Goal: Task Accomplishment & Management: Complete application form

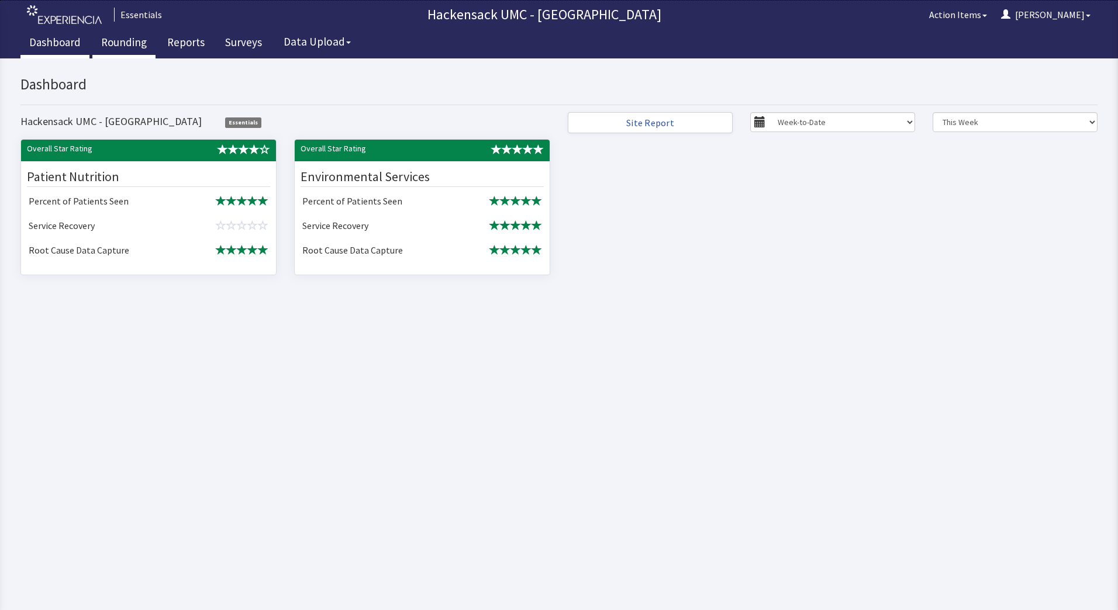
click at [114, 51] on link "Rounding" at bounding box center [123, 43] width 63 height 29
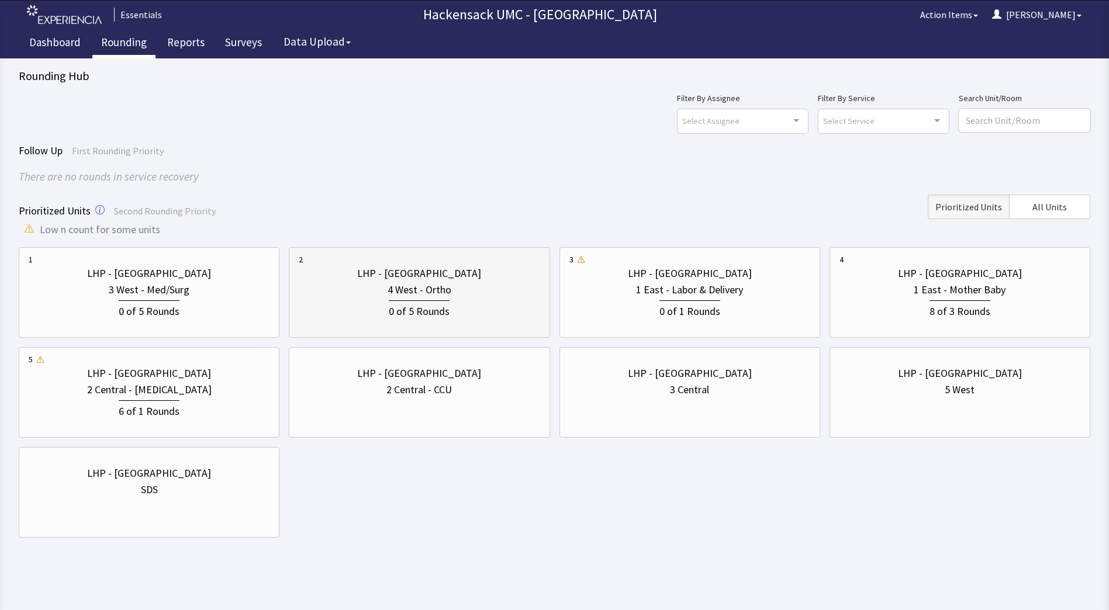
click at [462, 302] on div "0 of 5 Rounds" at bounding box center [419, 309] width 241 height 22
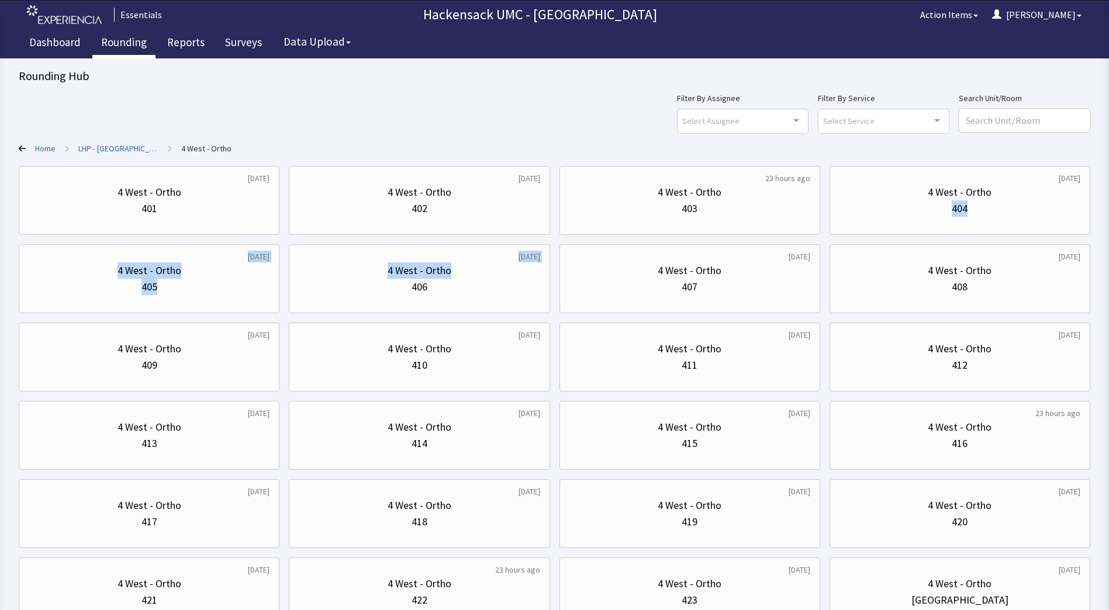
drag, startPoint x: 329, startPoint y: 302, endPoint x: 828, endPoint y: 228, distance: 504.6
click at [828, 228] on div "[DATE] 4 West - Ortho 401 [DATE] 4 West - Ortho 402 23 hours ago 4 West - Ortho…" at bounding box center [554, 396] width 1071 height 461
drag, startPoint x: 828, startPoint y: 228, endPoint x: 962, endPoint y: 195, distance: 137.2
click at [962, 195] on div "4 West - Ortho" at bounding box center [960, 192] width 64 height 16
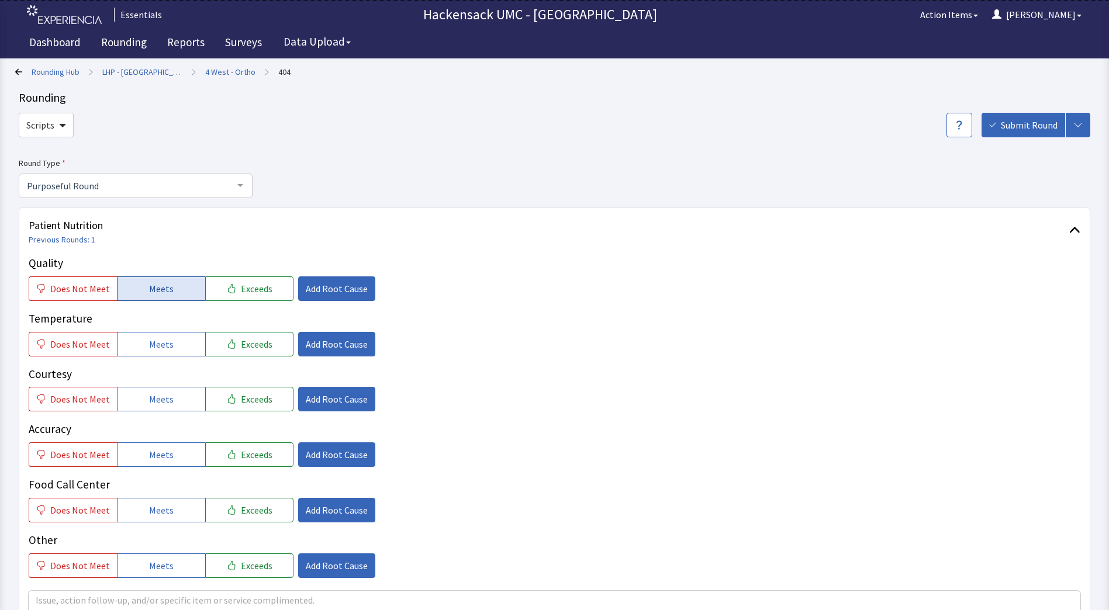
click at [160, 289] on span "Meets" at bounding box center [161, 289] width 25 height 14
click at [154, 339] on span "Meets" at bounding box center [161, 344] width 25 height 14
click at [161, 401] on span "Meets" at bounding box center [161, 399] width 25 height 14
click at [153, 454] on span "Meets" at bounding box center [161, 455] width 25 height 14
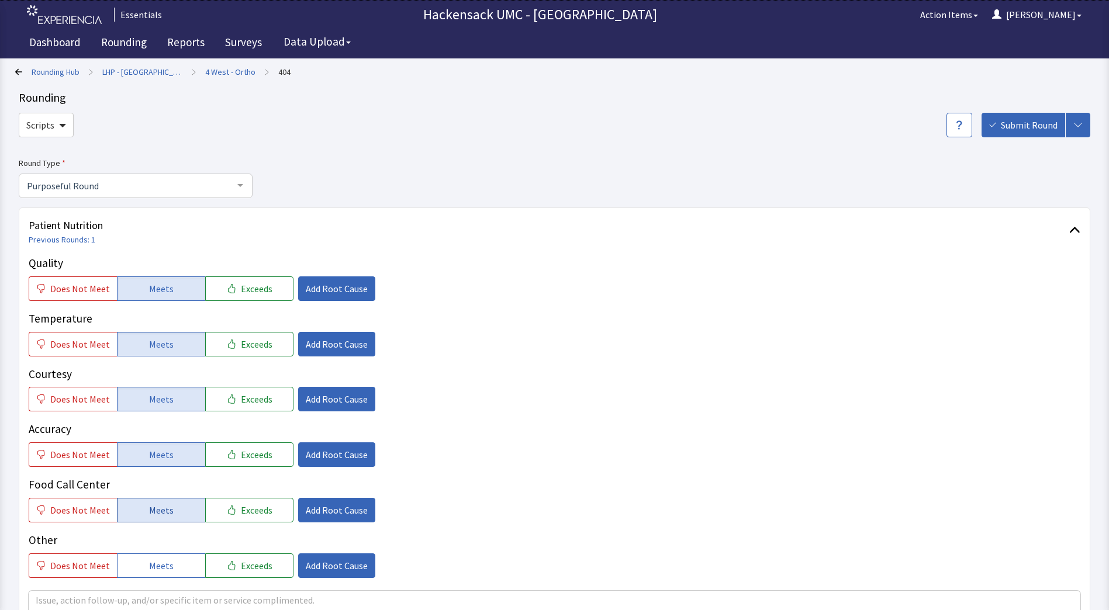
click at [153, 507] on span "Meets" at bounding box center [161, 510] width 25 height 14
click at [149, 579] on div "Quality Does Not Meet Meets Exceeds Add Root Cause Temperature Does Not Meet Me…" at bounding box center [555, 467] width 1052 height 424
click at [164, 568] on span "Meets" at bounding box center [161, 566] width 25 height 14
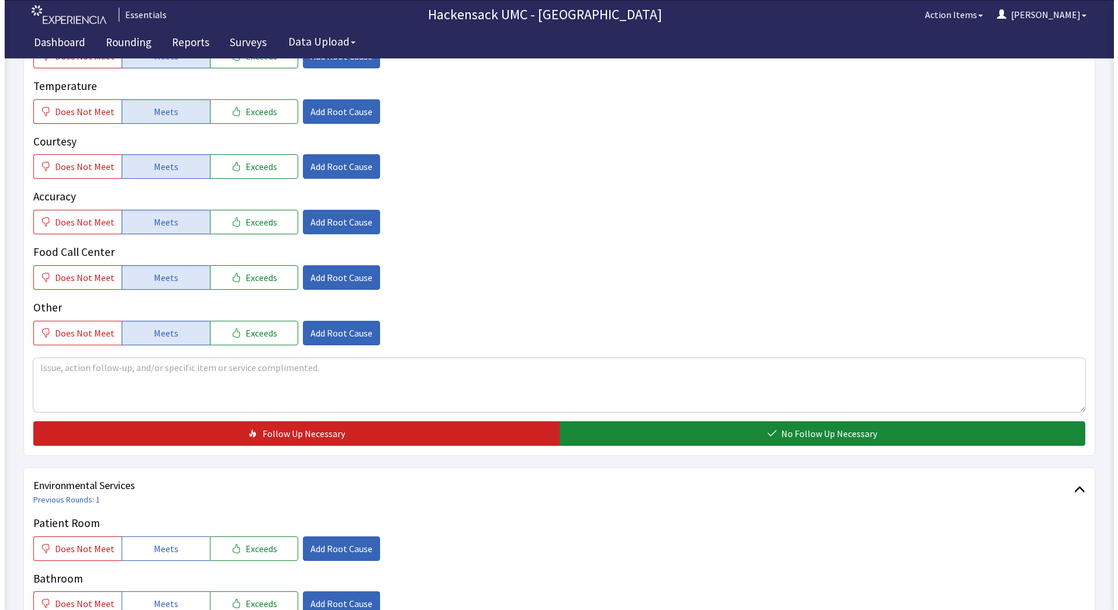
scroll to position [248, 0]
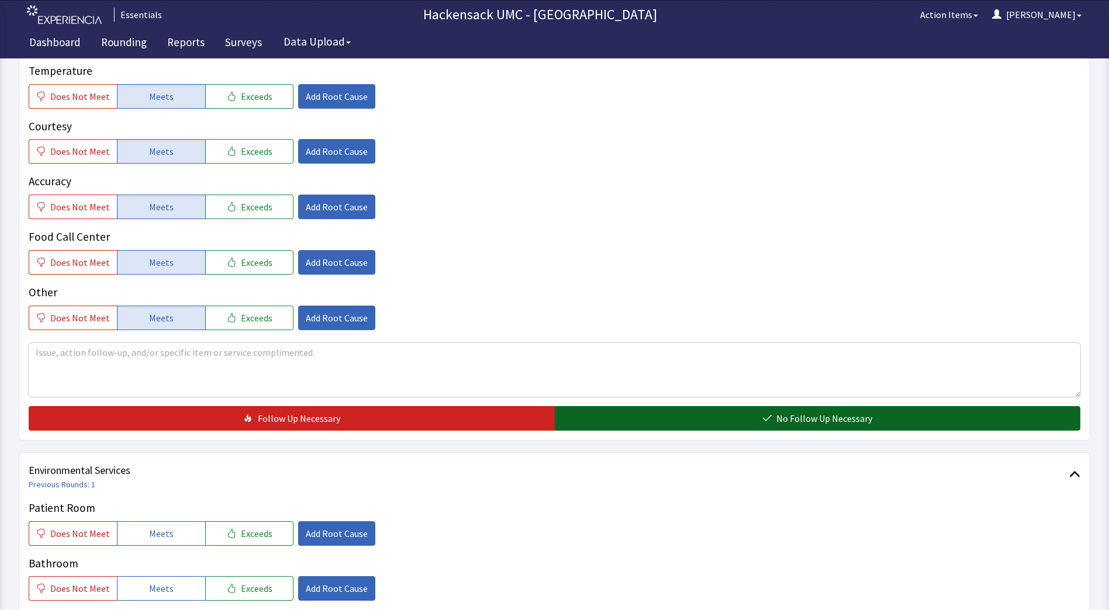
click at [614, 417] on button "No Follow Up Necessary" at bounding box center [818, 418] width 526 height 25
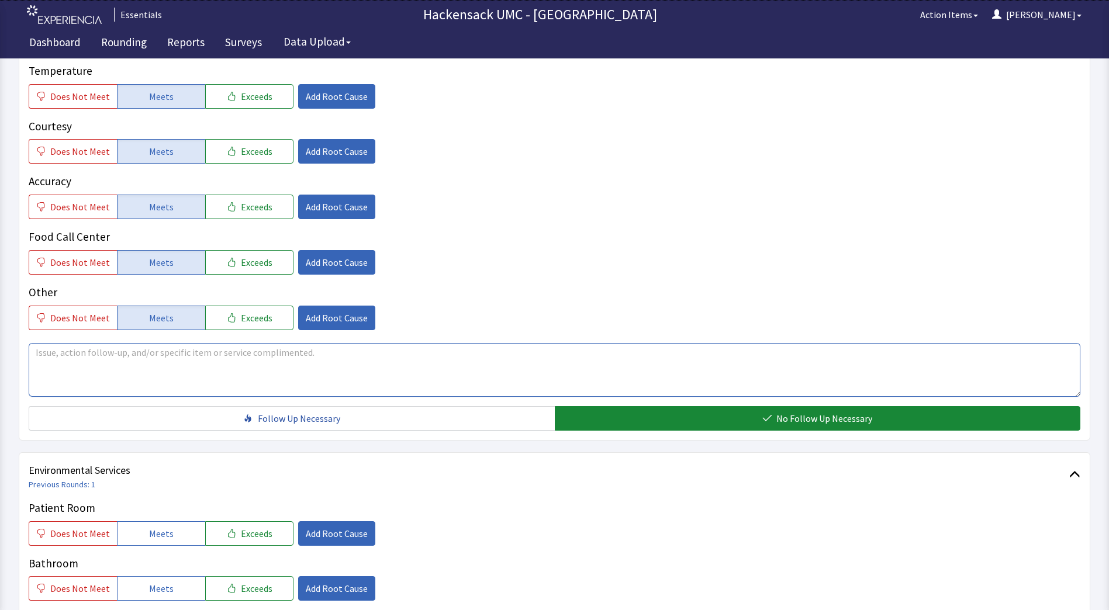
click at [264, 372] on textarea at bounding box center [555, 370] width 1052 height 54
click at [298, 346] on textarea at bounding box center [555, 370] width 1052 height 54
type textarea "Was NPO but procedure was cancelled. Tray was sent right up."
click at [327, 318] on span "Add Root Cause" at bounding box center [337, 318] width 62 height 14
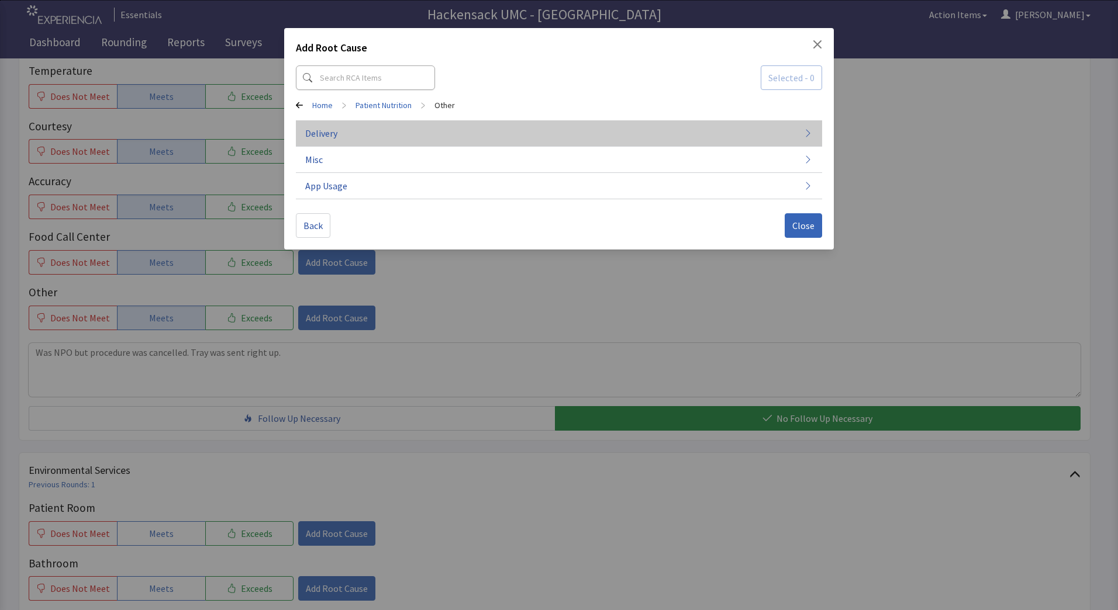
click at [344, 130] on button "Delivery" at bounding box center [559, 133] width 526 height 26
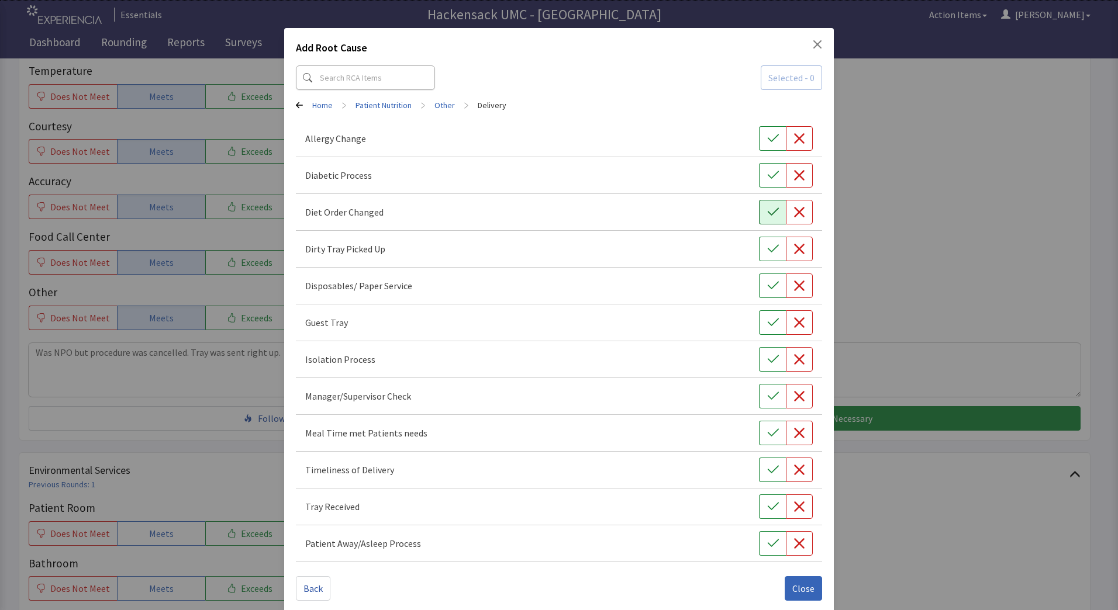
click at [768, 213] on icon "button" at bounding box center [773, 212] width 12 height 12
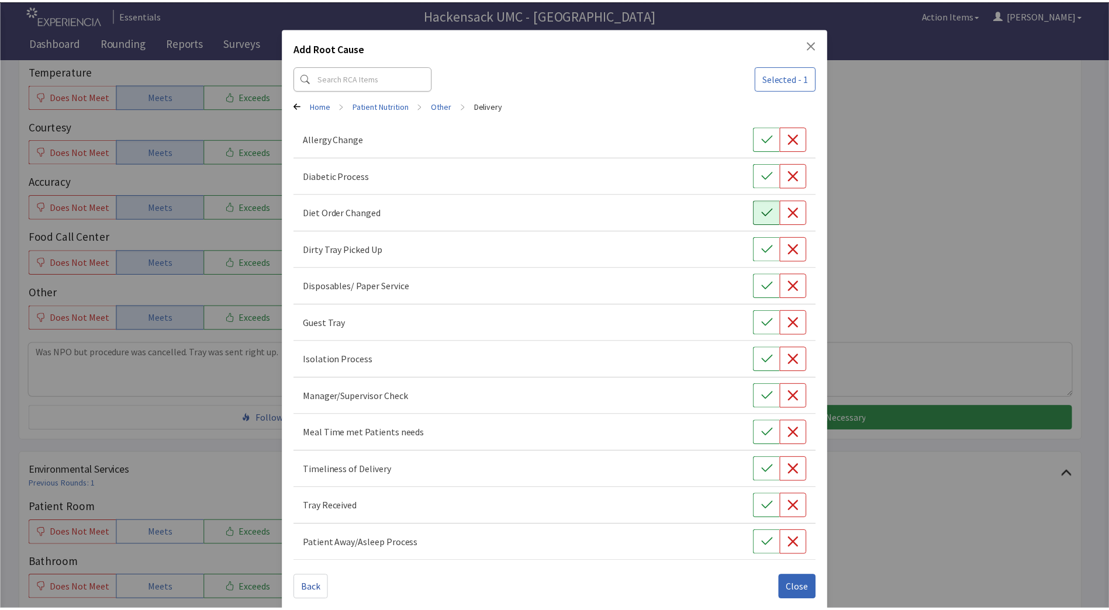
scroll to position [12, 0]
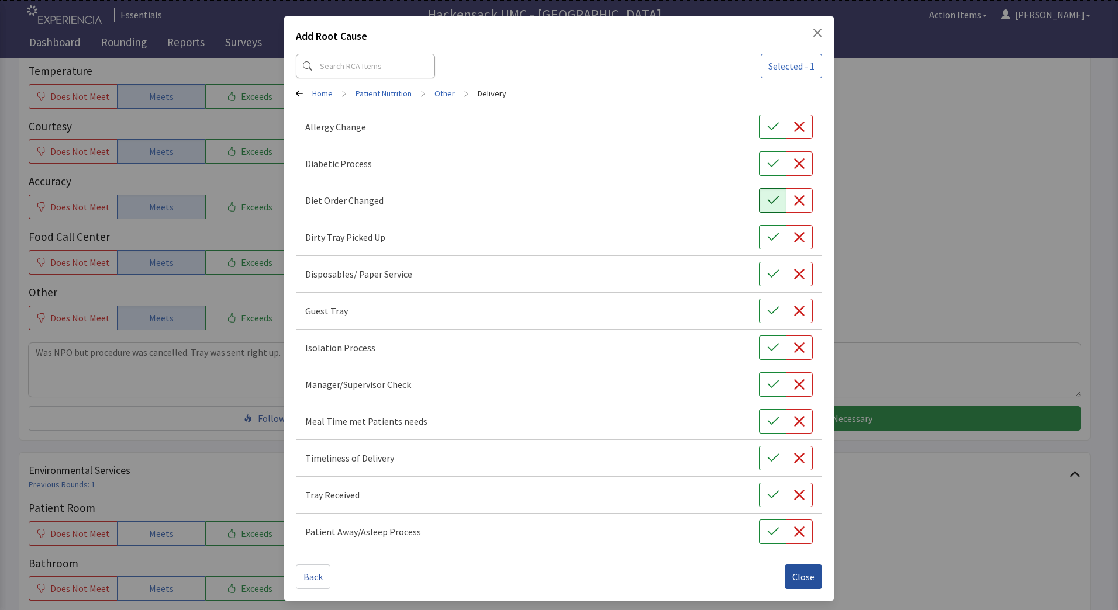
click at [804, 573] on span "Close" at bounding box center [803, 577] width 22 height 14
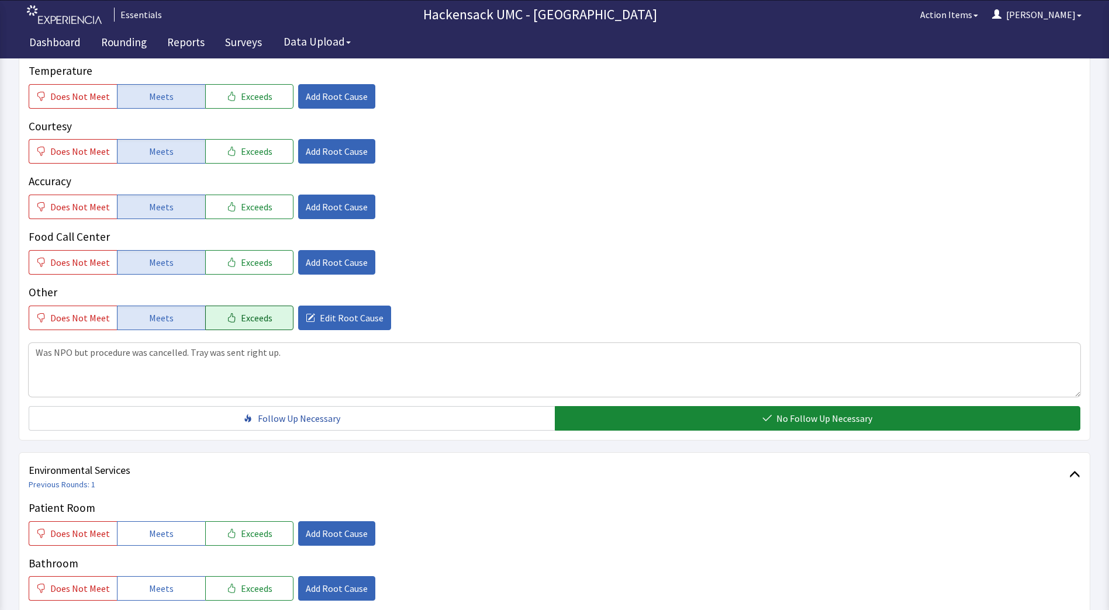
click at [264, 329] on button "Exceeds" at bounding box center [249, 318] width 88 height 25
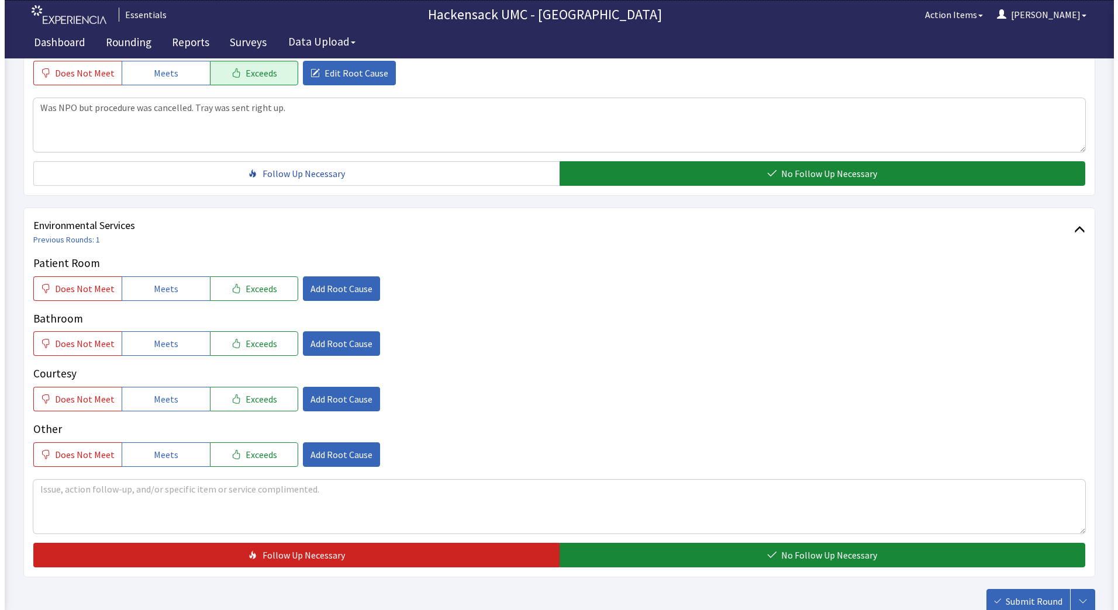
scroll to position [490, 0]
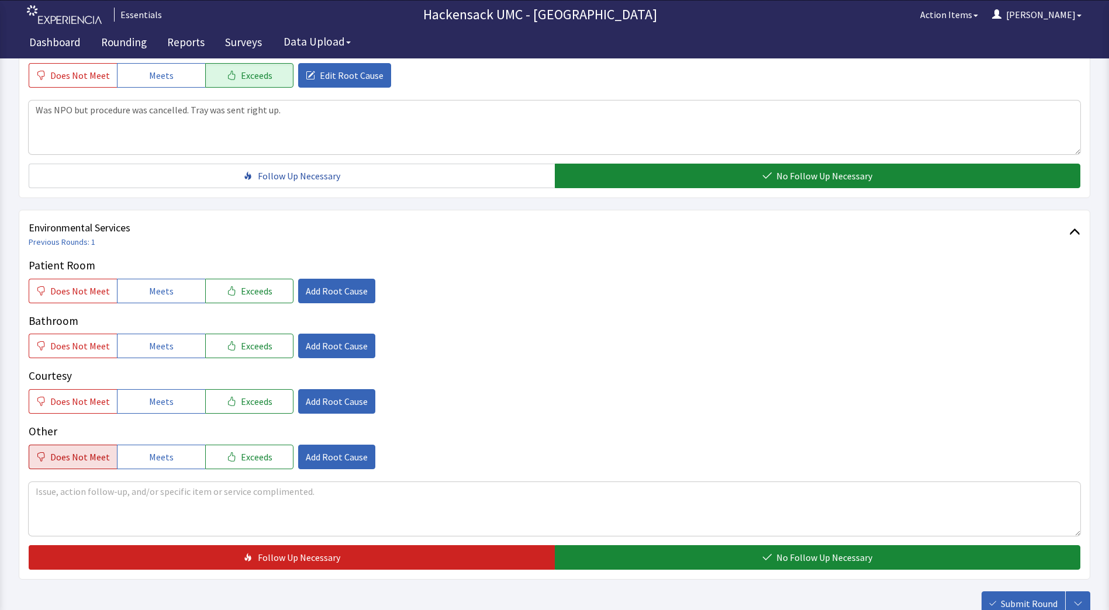
click at [94, 455] on span "Does Not Meet" at bounding box center [80, 457] width 60 height 14
click at [336, 461] on span "Add Root Cause" at bounding box center [337, 457] width 62 height 14
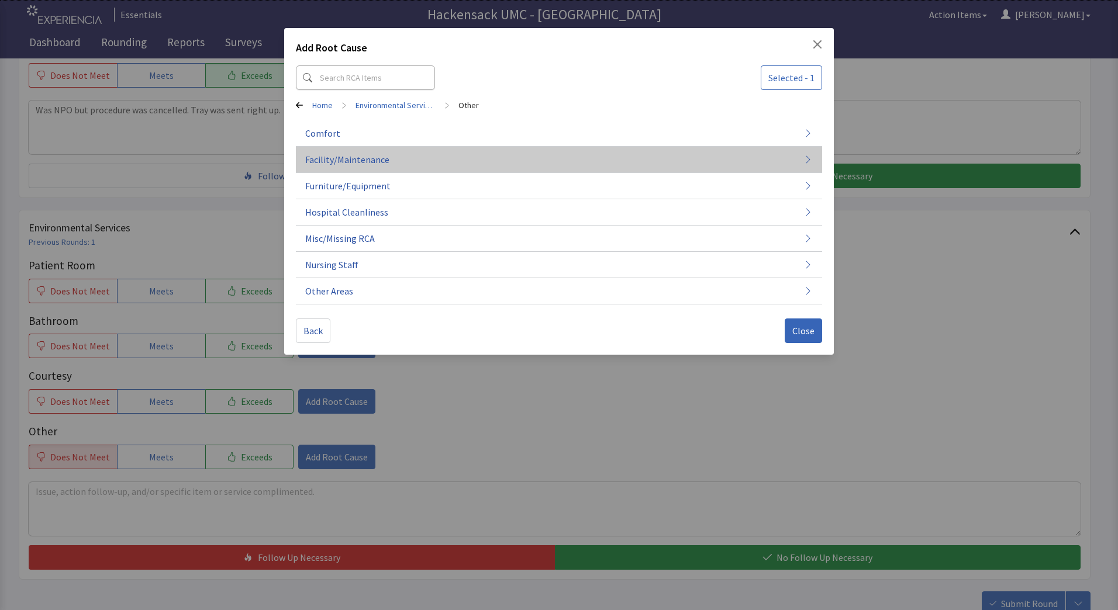
click at [350, 156] on span "Facility/Maintenance" at bounding box center [347, 160] width 84 height 14
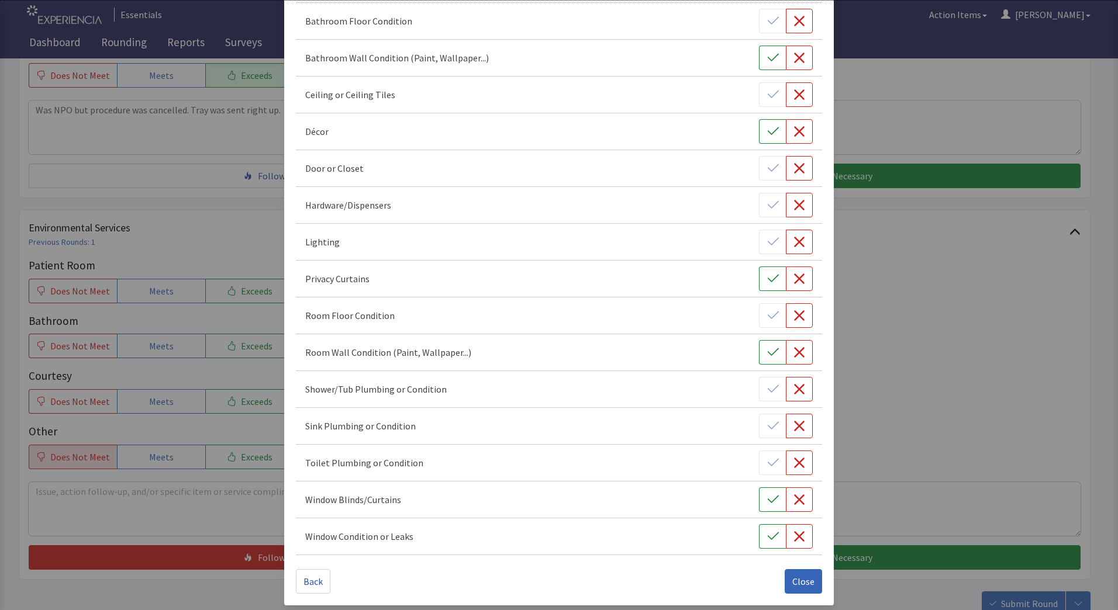
scroll to position [159, 0]
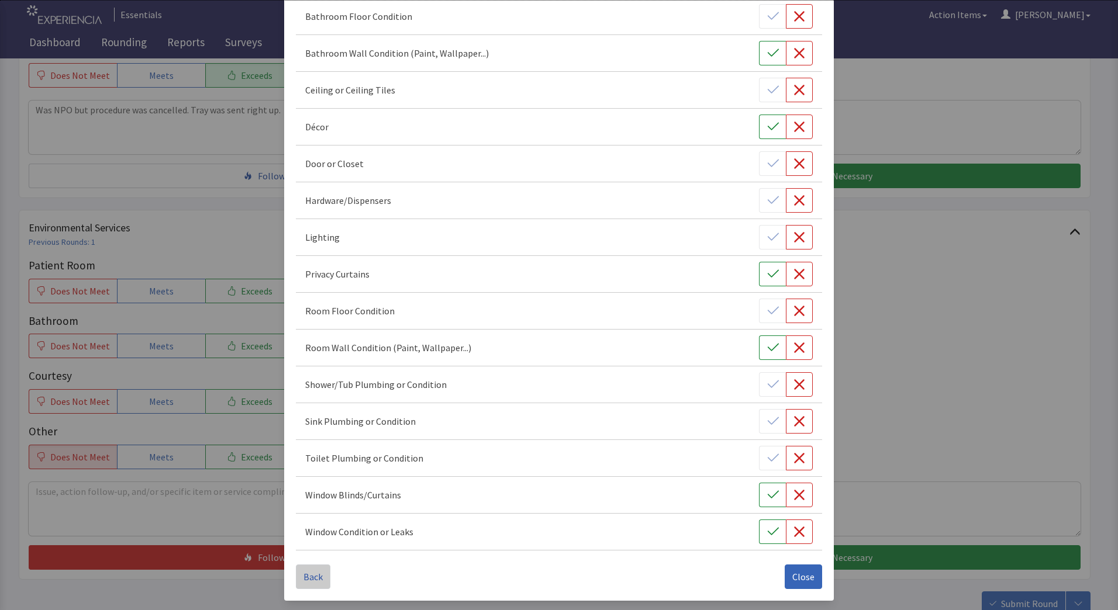
click at [318, 585] on button "Back" at bounding box center [313, 577] width 34 height 25
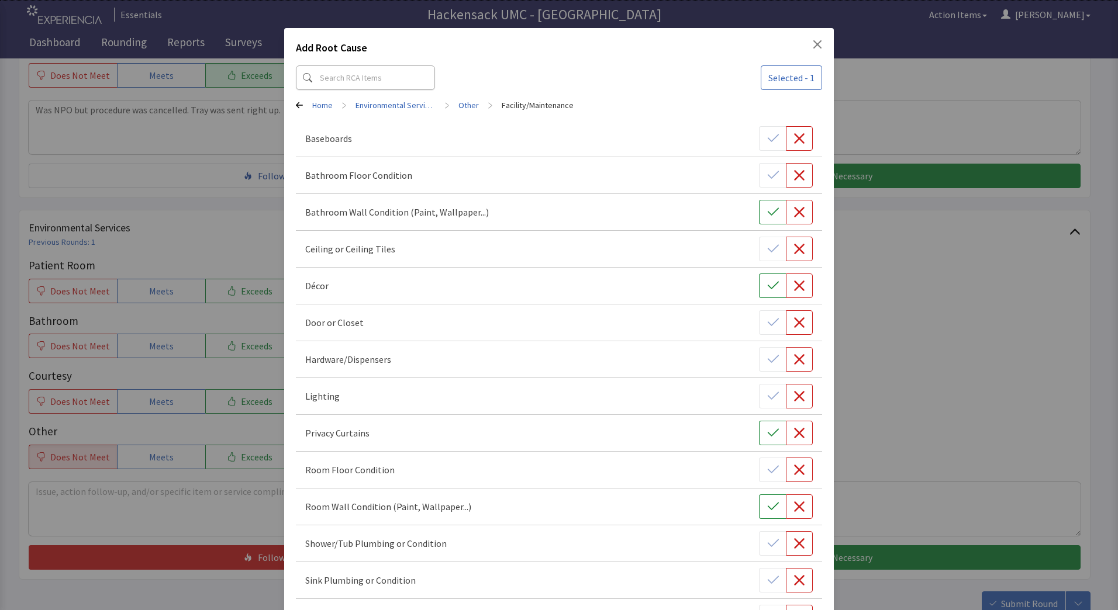
click at [318, 585] on div "Add Root Cause Selected - 1 Home > Environmental Services > Other > Facility/Ma…" at bounding box center [559, 384] width 1118 height 769
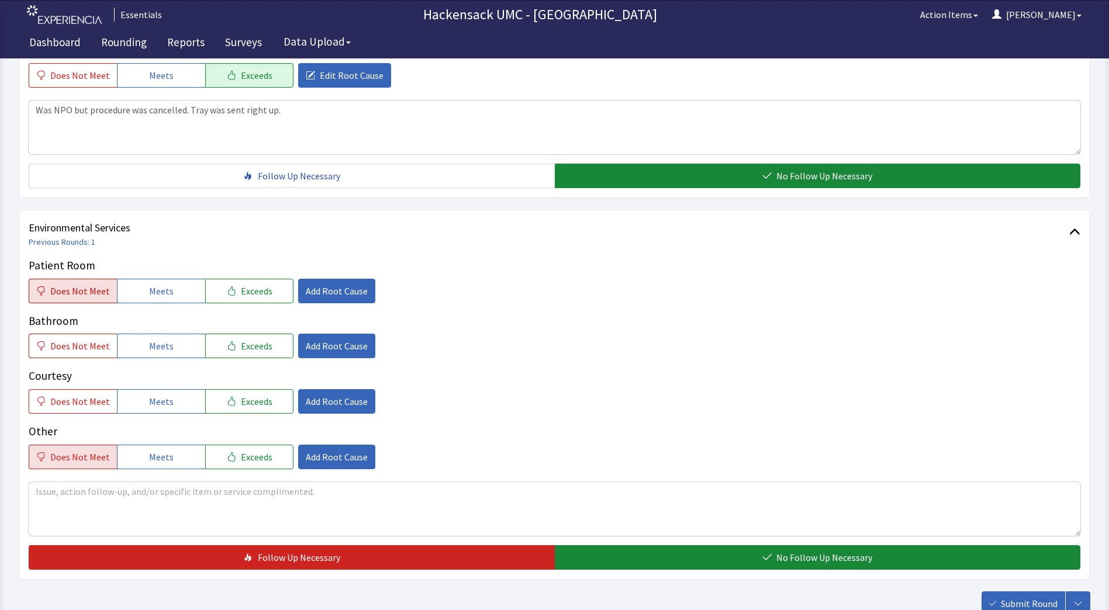
click at [71, 294] on span "Does Not Meet" at bounding box center [80, 291] width 60 height 14
click at [165, 450] on span "Meets" at bounding box center [161, 457] width 25 height 14
click at [312, 290] on span "Add Root Cause" at bounding box center [337, 291] width 62 height 14
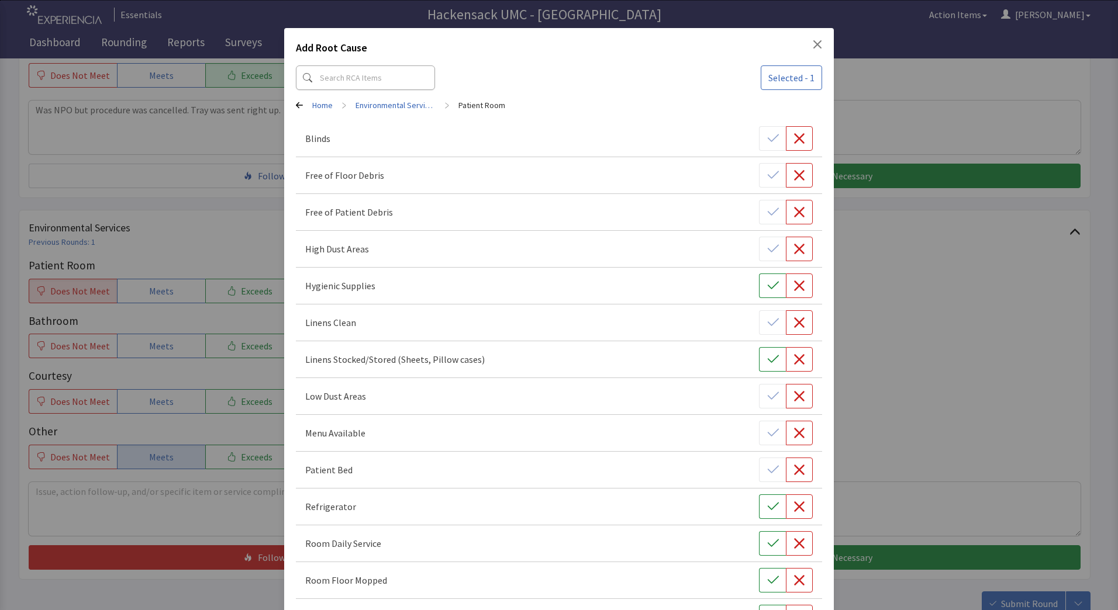
click at [813, 46] on icon "Close" at bounding box center [817, 44] width 9 height 9
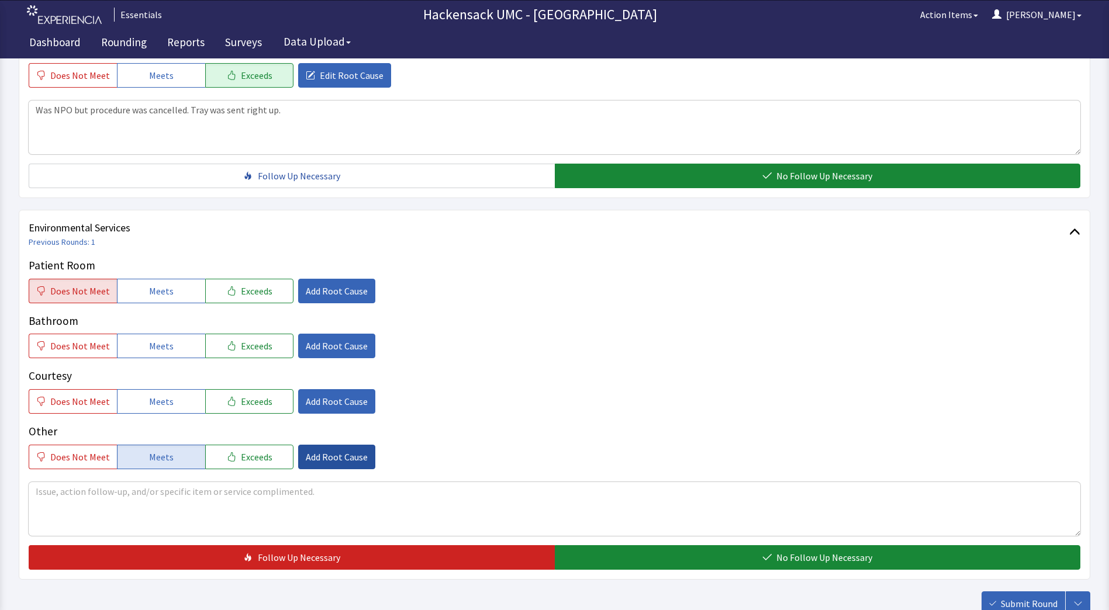
click at [319, 456] on span "Add Root Cause" at bounding box center [337, 457] width 62 height 14
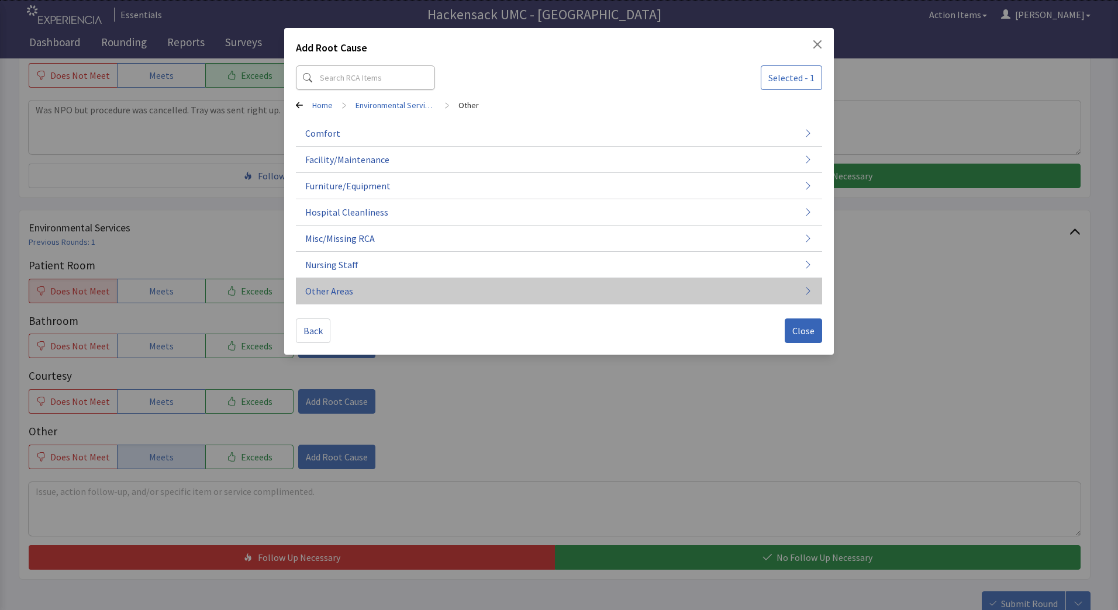
click at [338, 290] on span "Other Areas" at bounding box center [329, 291] width 48 height 14
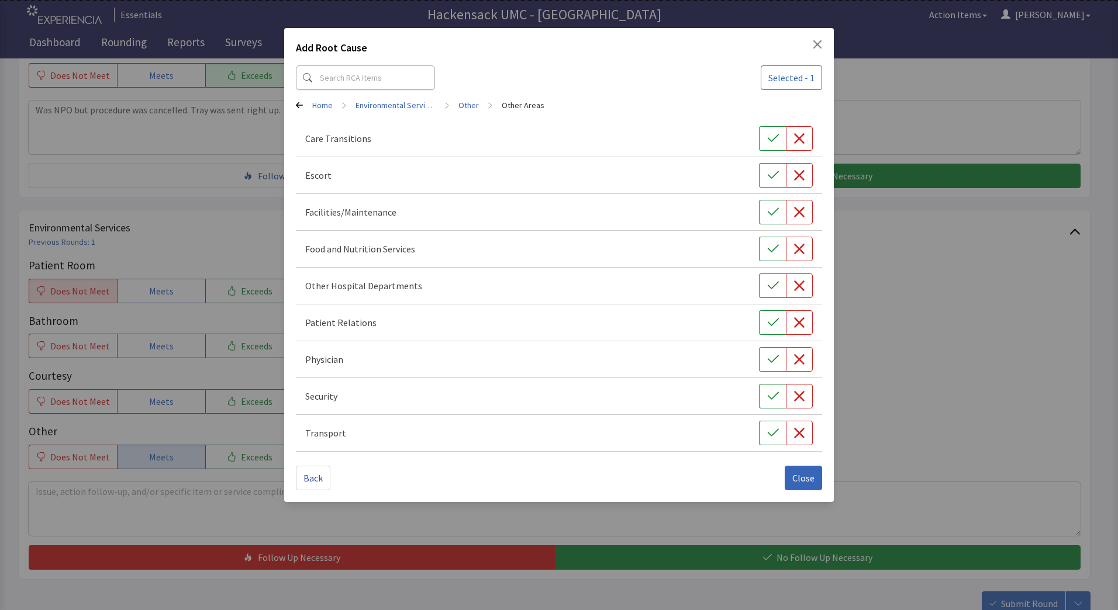
click at [384, 214] on p "Facilities/Maintenance" at bounding box center [350, 212] width 91 height 14
click at [319, 485] on span "Back" at bounding box center [312, 478] width 19 height 14
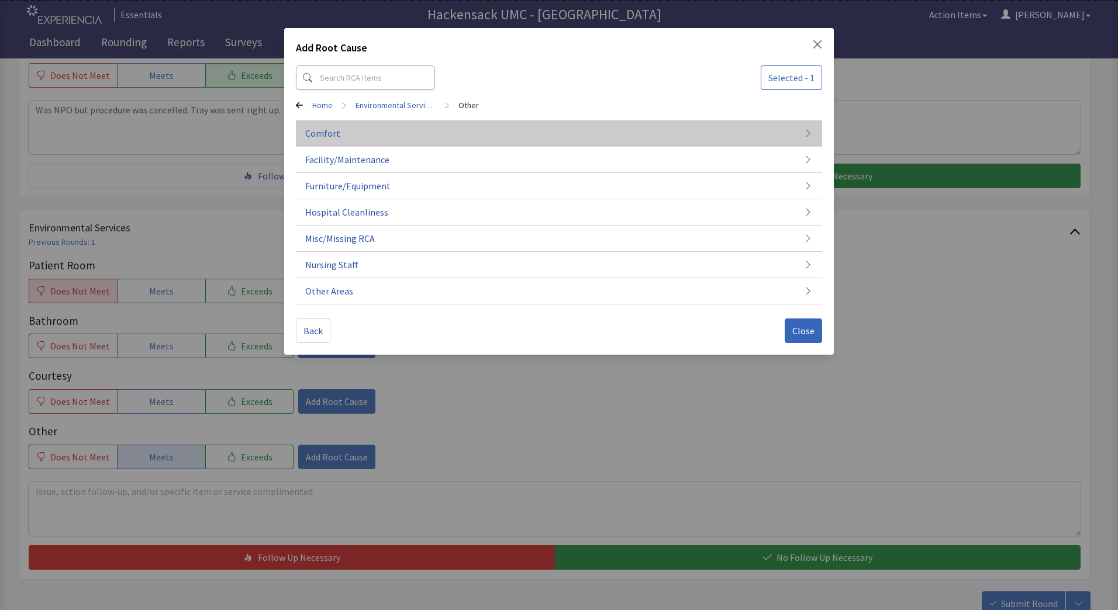
click at [334, 136] on span "Comfort" at bounding box center [322, 133] width 35 height 14
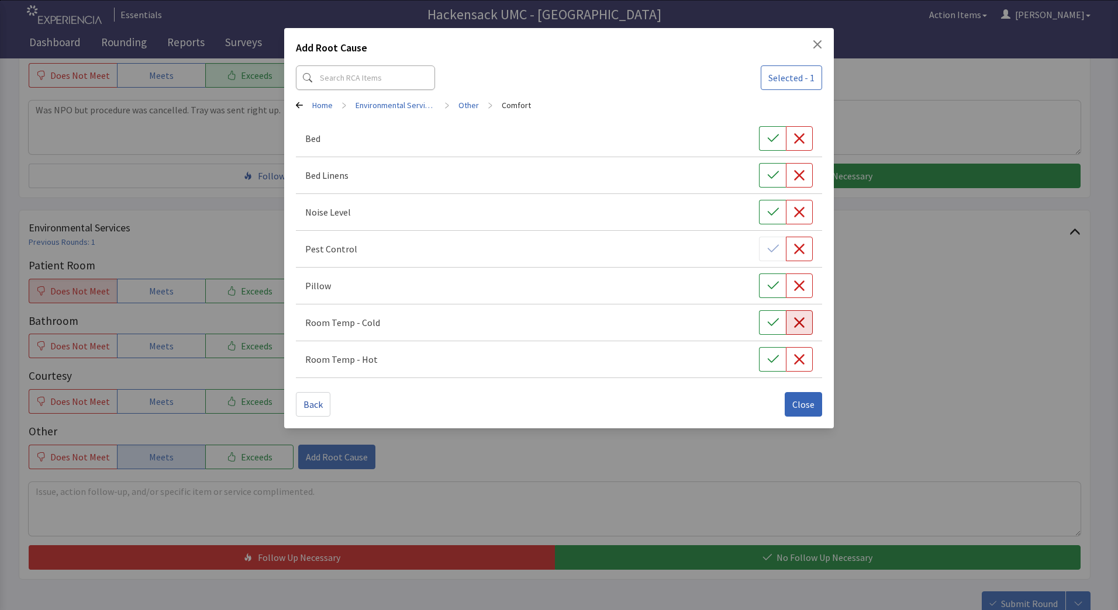
click at [794, 322] on icon "button" at bounding box center [799, 323] width 12 height 12
click at [805, 409] on span "Close" at bounding box center [803, 404] width 22 height 14
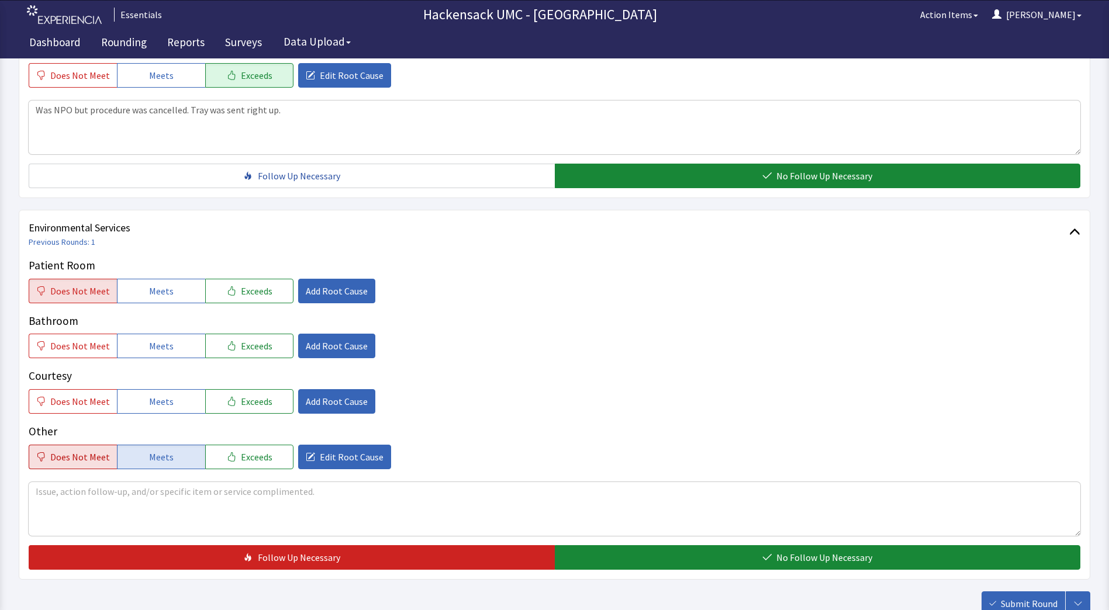
click at [92, 458] on span "Does Not Meet" at bounding box center [80, 457] width 60 height 14
click at [333, 459] on span "Edit Root Cause" at bounding box center [352, 457] width 64 height 14
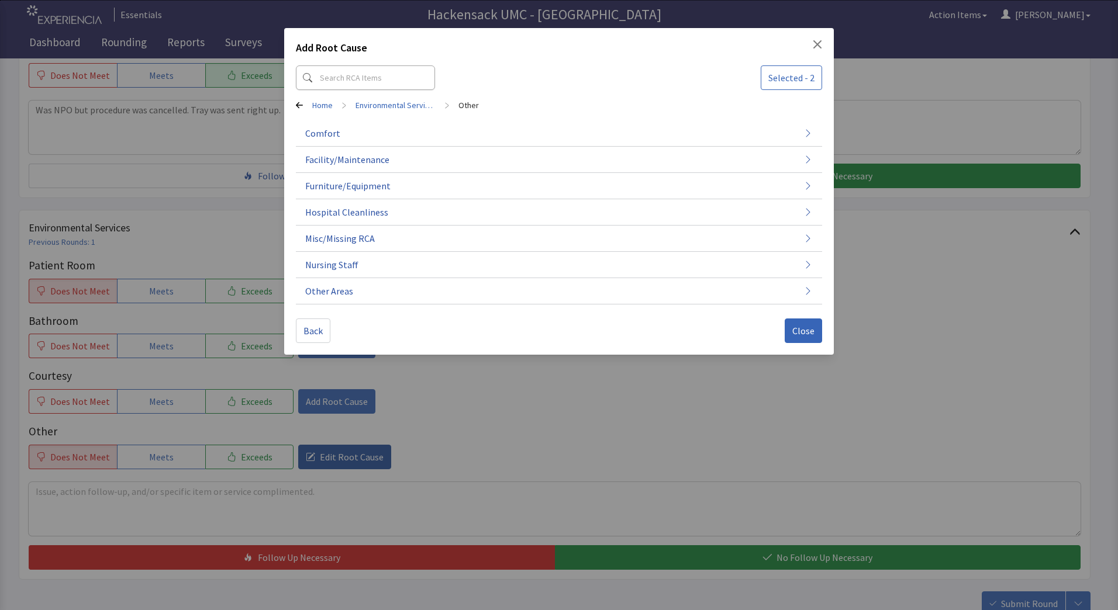
click at [333, 459] on div "Add Root Cause Selected - 2 Home > Environmental Services > Other Comfort Facil…" at bounding box center [559, 305] width 1118 height 610
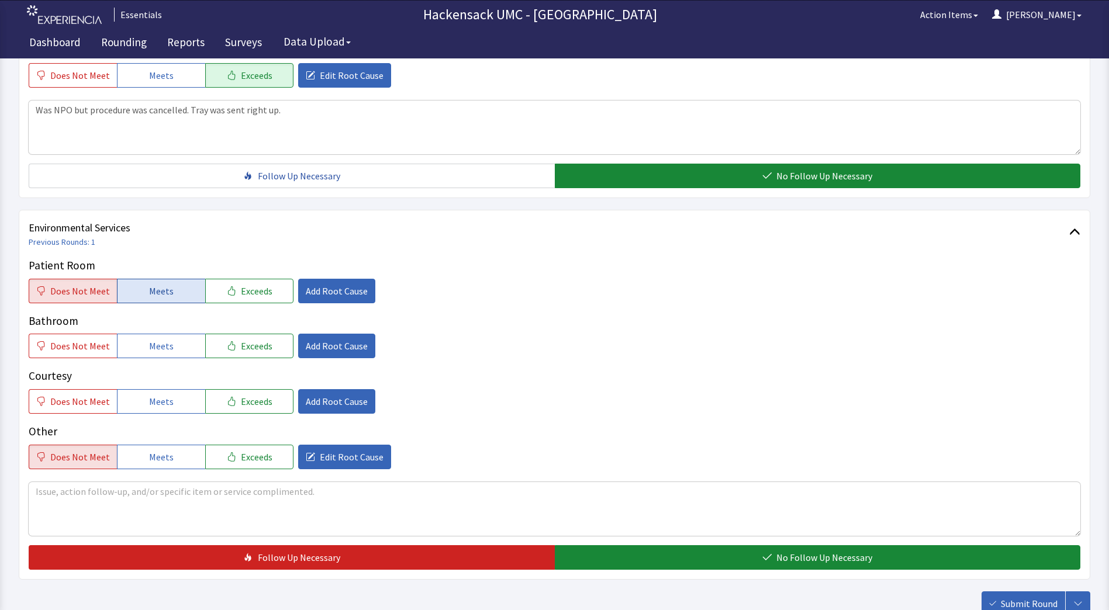
click at [159, 289] on span "Meets" at bounding box center [161, 291] width 25 height 14
click at [159, 344] on span "Meets" at bounding box center [161, 346] width 25 height 14
click at [157, 401] on span "Meets" at bounding box center [161, 402] width 25 height 14
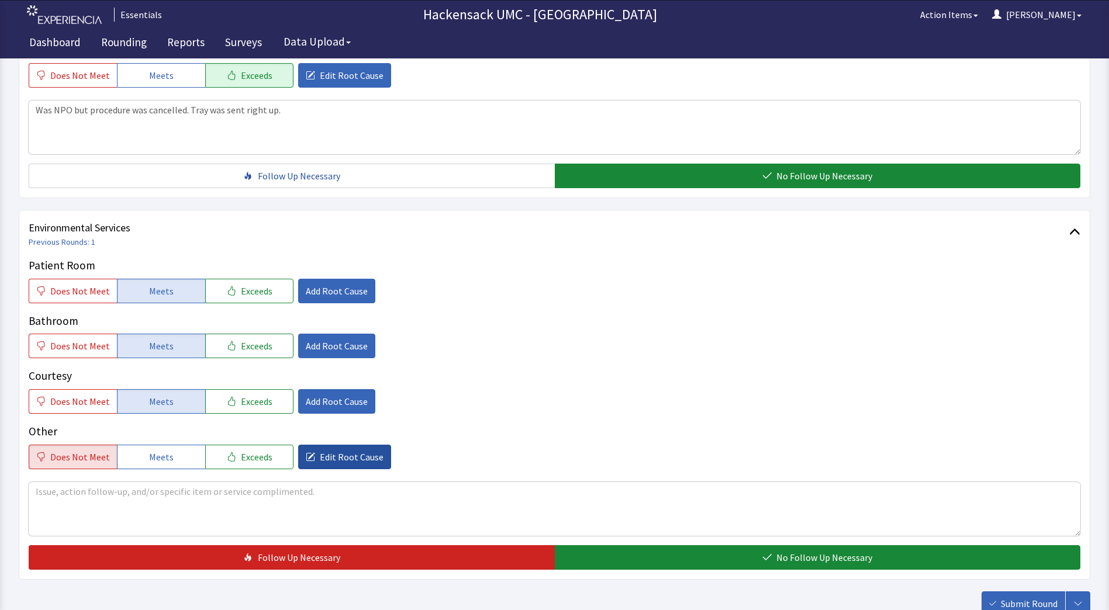
click at [344, 455] on span "Edit Root Cause" at bounding box center [352, 457] width 64 height 14
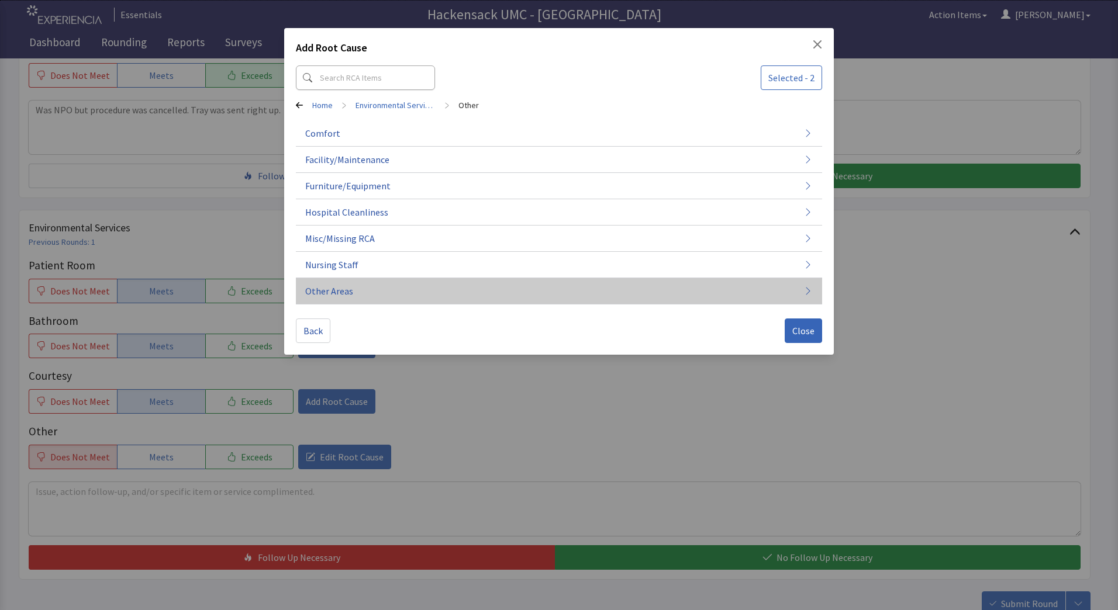
click at [351, 300] on button "Other Areas" at bounding box center [559, 291] width 526 height 26
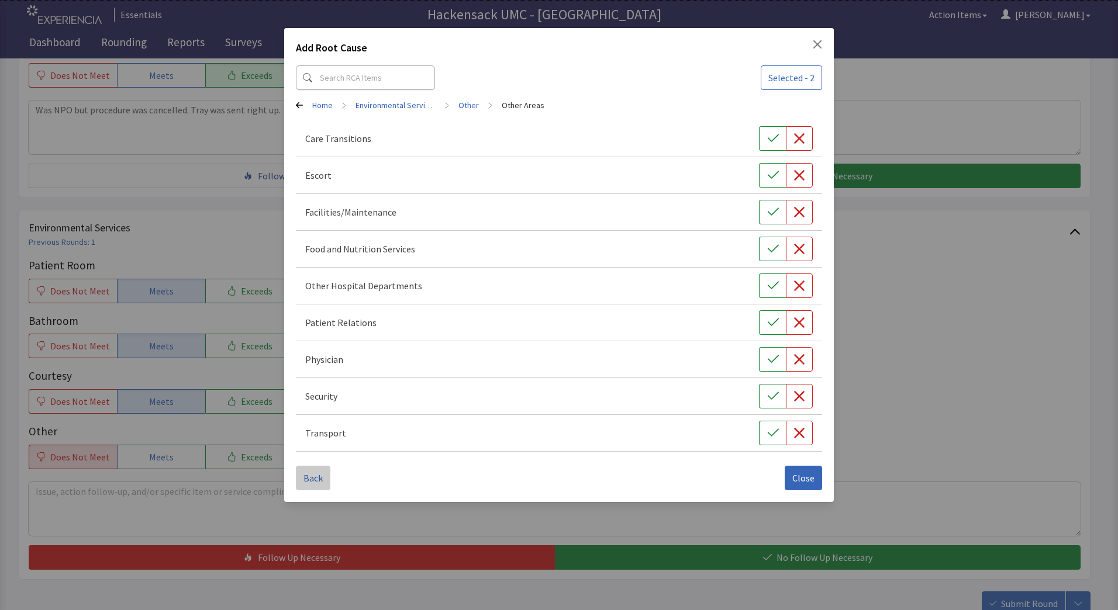
click at [310, 478] on span "Back" at bounding box center [312, 478] width 19 height 14
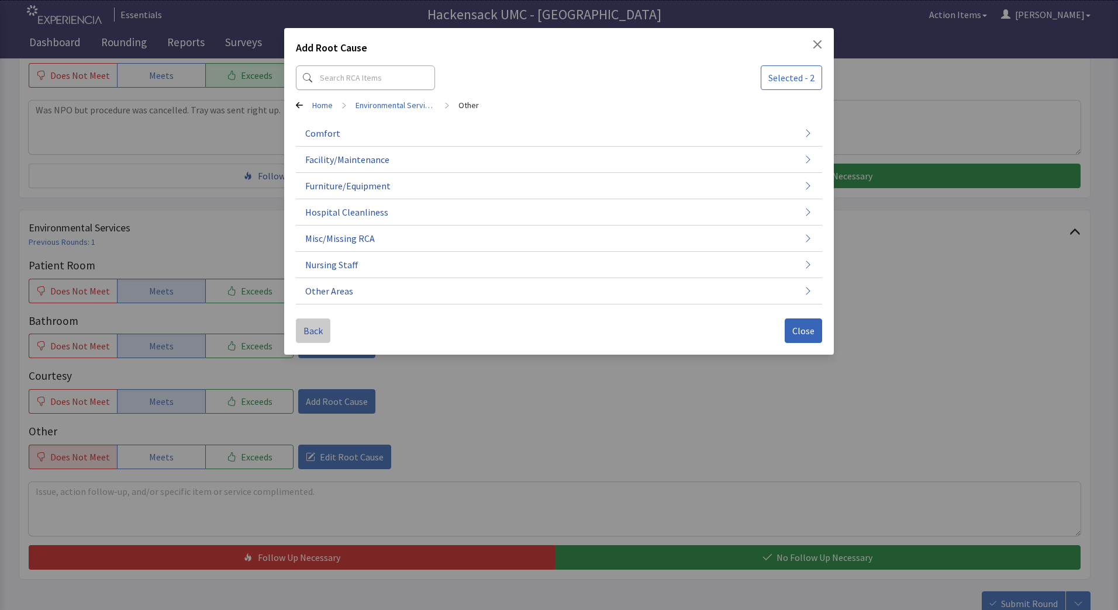
click at [317, 331] on span "Back" at bounding box center [312, 331] width 19 height 14
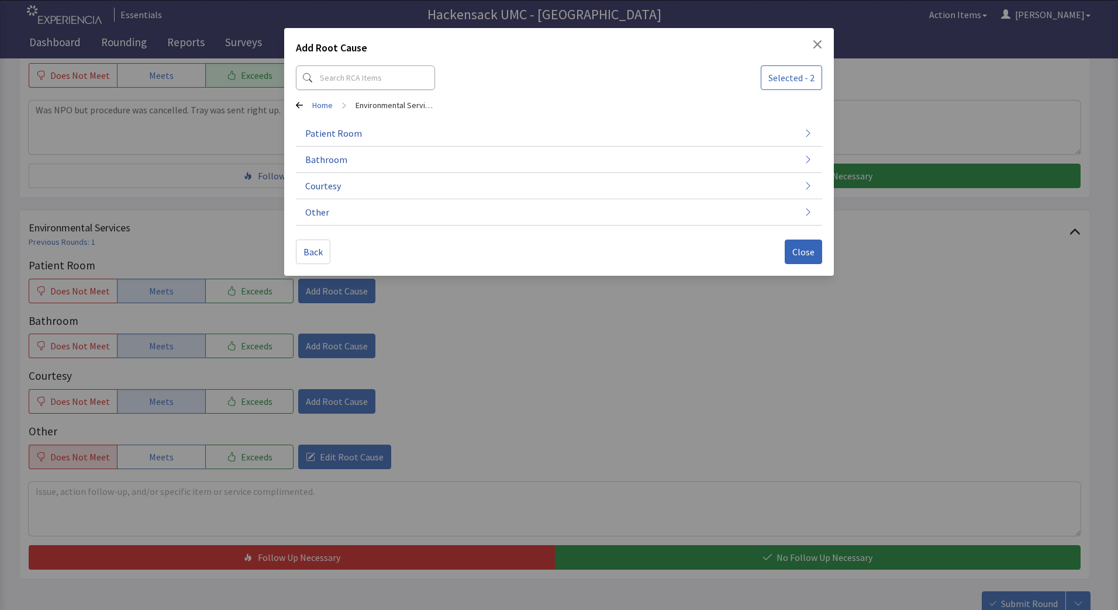
click at [221, 502] on div "Add Root Cause Selected - 2 Home > Environmental Services Patient Room Bathroom…" at bounding box center [559, 305] width 1118 height 610
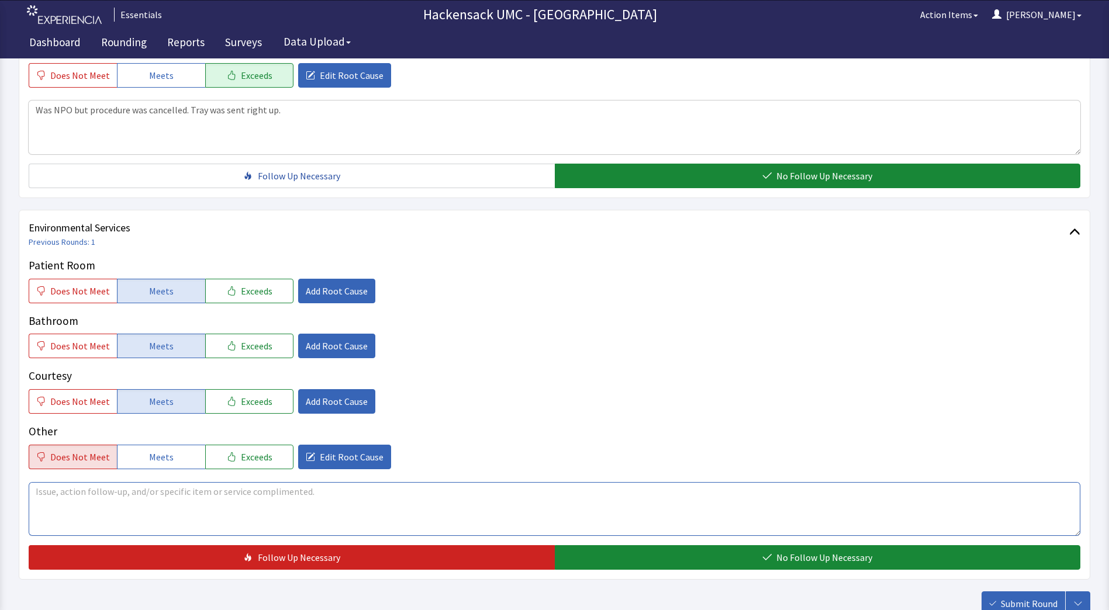
click at [221, 500] on textarea at bounding box center [555, 509] width 1052 height 54
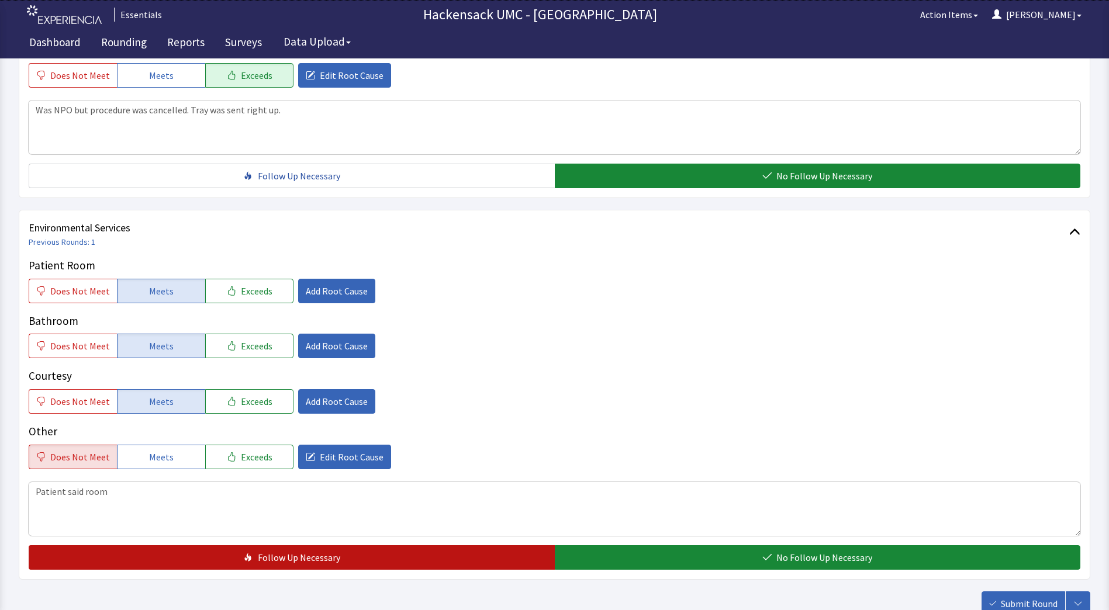
click at [227, 558] on button "Follow Up Necessary" at bounding box center [292, 557] width 526 height 25
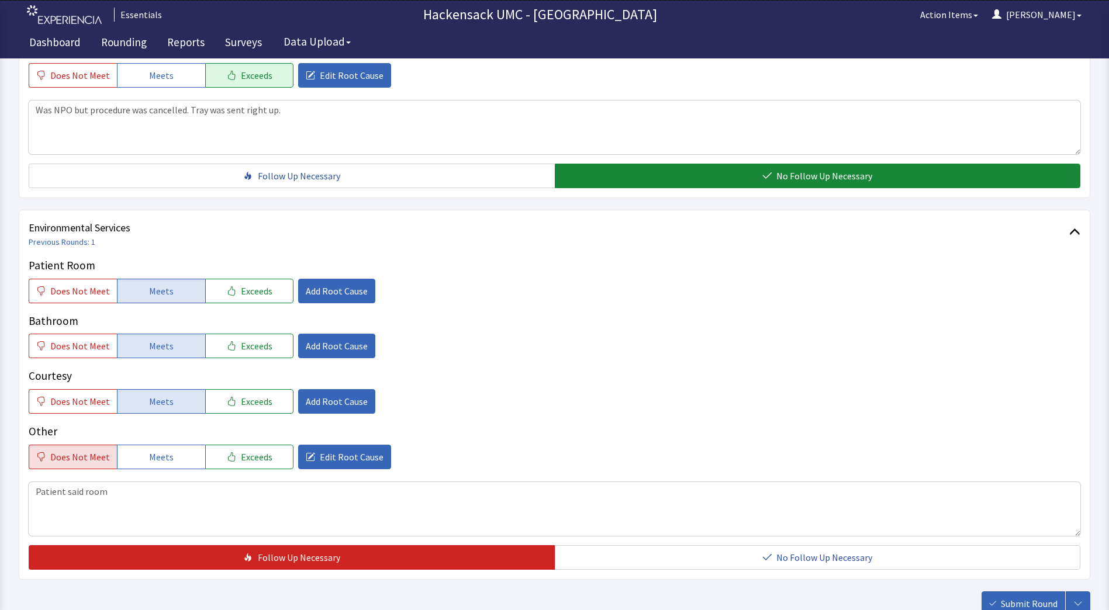
drag, startPoint x: 227, startPoint y: 558, endPoint x: 210, endPoint y: 479, distance: 80.7
click at [210, 479] on div "Patient Room Does Not Meet Meets Exceeds Add Root Cause Bathroom Does Not Meet …" at bounding box center [555, 413] width 1052 height 313
click at [210, 479] on div "Patient said room" at bounding box center [555, 507] width 1052 height 57
click at [164, 500] on textarea "Patient said room" at bounding box center [555, 509] width 1052 height 54
click at [252, 493] on textarea "Patient said room temperature was cold." at bounding box center [555, 509] width 1052 height 54
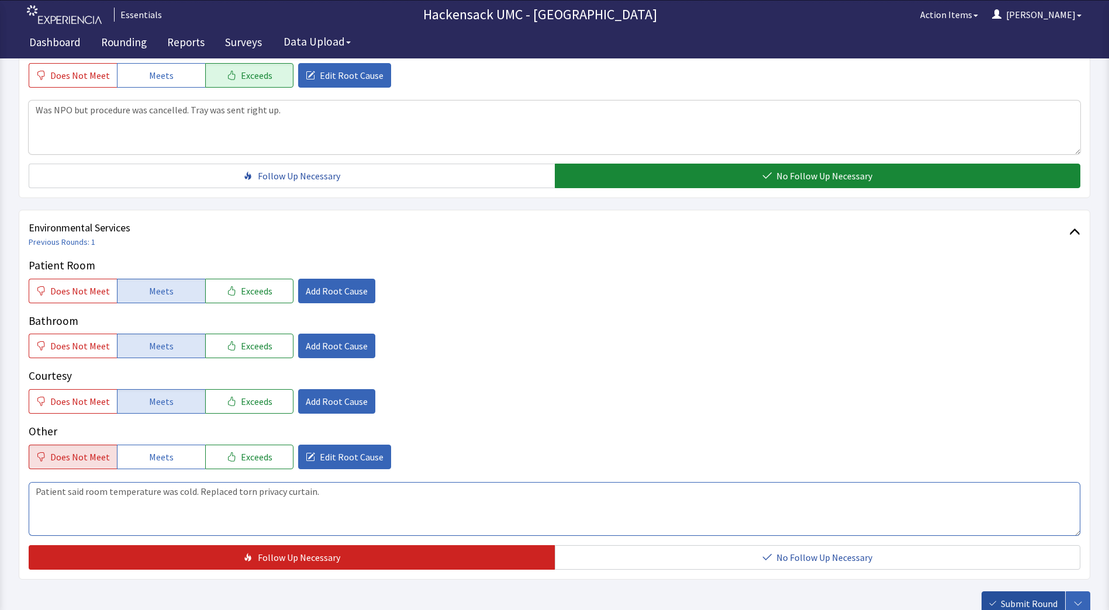
type textarea "Patient said room temperature was cold. Replaced torn privacy curtain."
click at [1018, 600] on span "Submit Round" at bounding box center [1029, 604] width 57 height 14
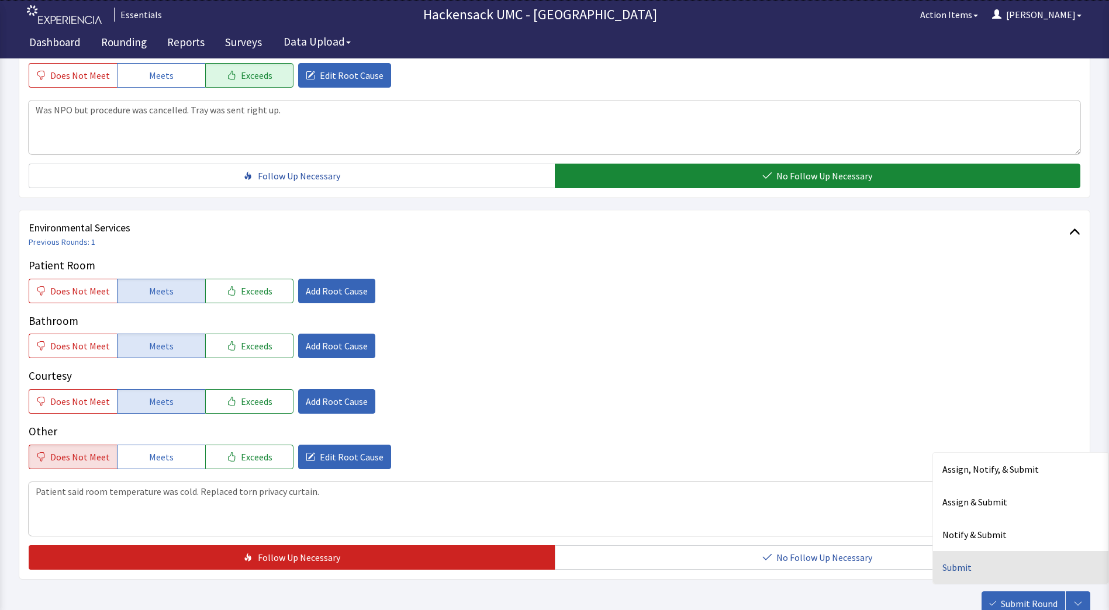
click at [965, 569] on div "Submit" at bounding box center [1020, 567] width 175 height 33
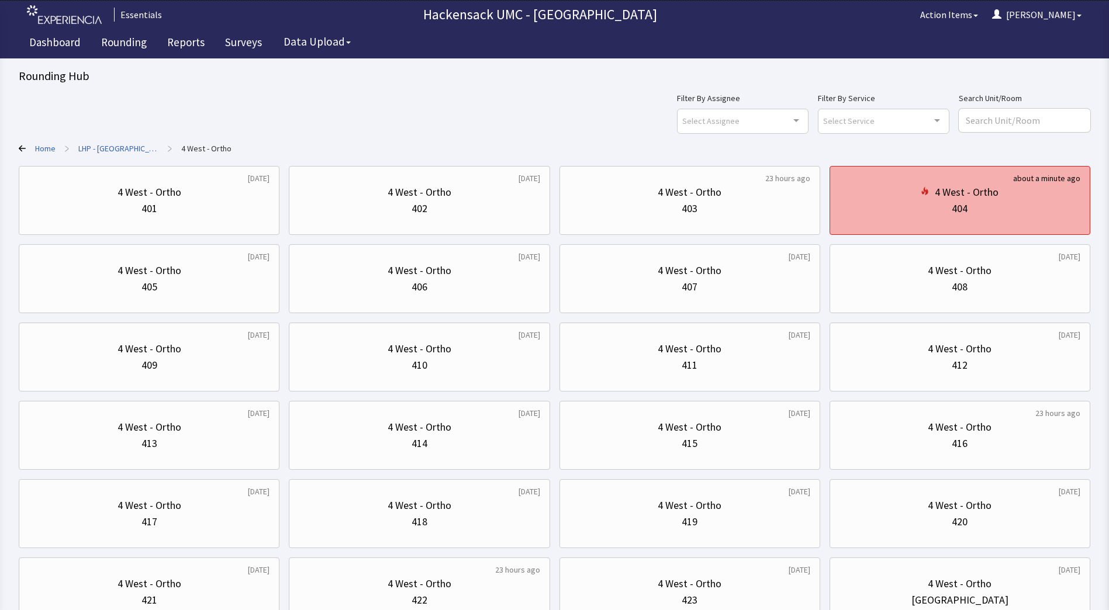
click at [1015, 220] on div "4 West - Ortho 404" at bounding box center [959, 200] width 241 height 56
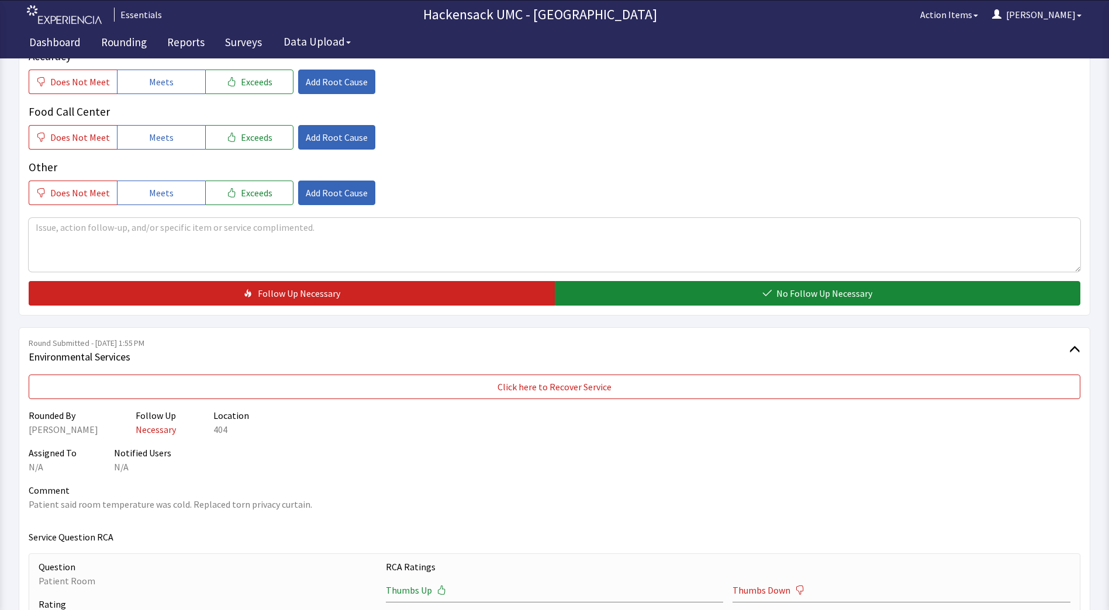
scroll to position [424, 0]
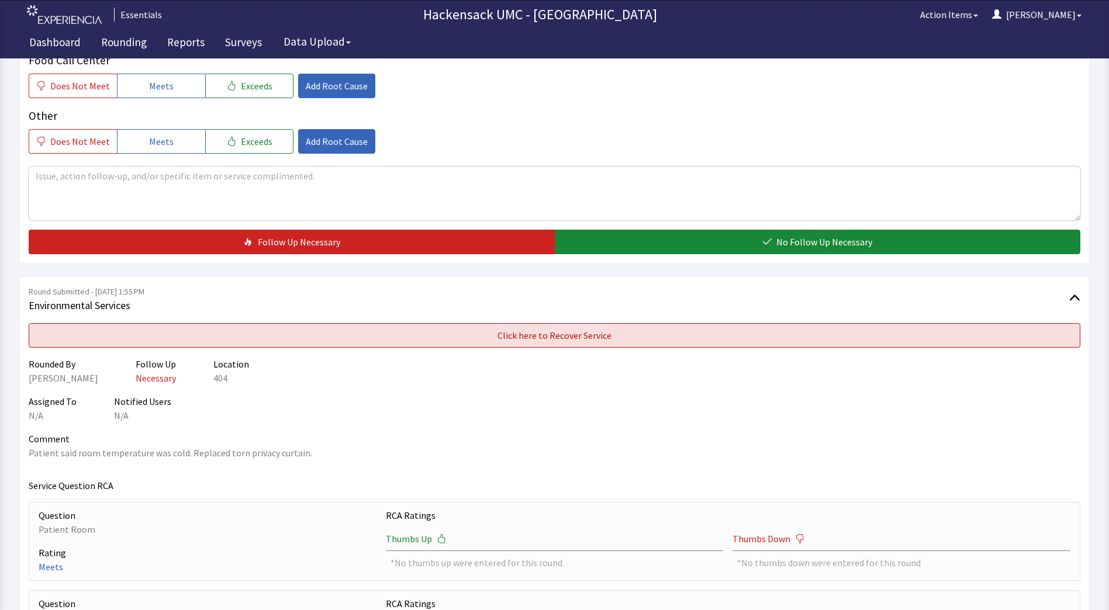
click at [879, 347] on button "Click here to Recover Service" at bounding box center [555, 335] width 1052 height 25
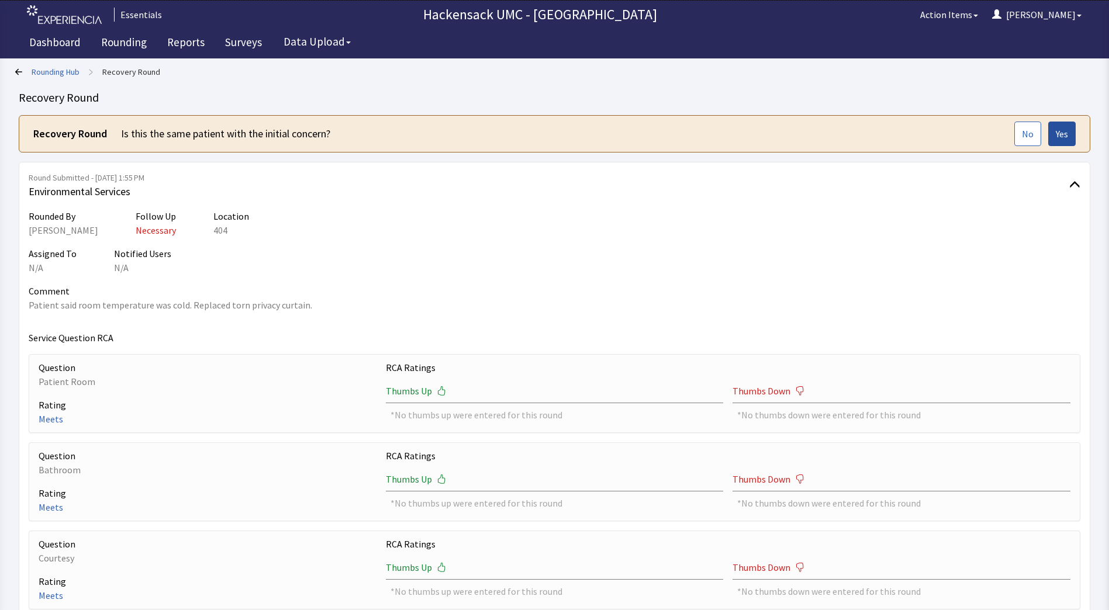
click at [1065, 142] on button "Yes" at bounding box center [1061, 134] width 27 height 25
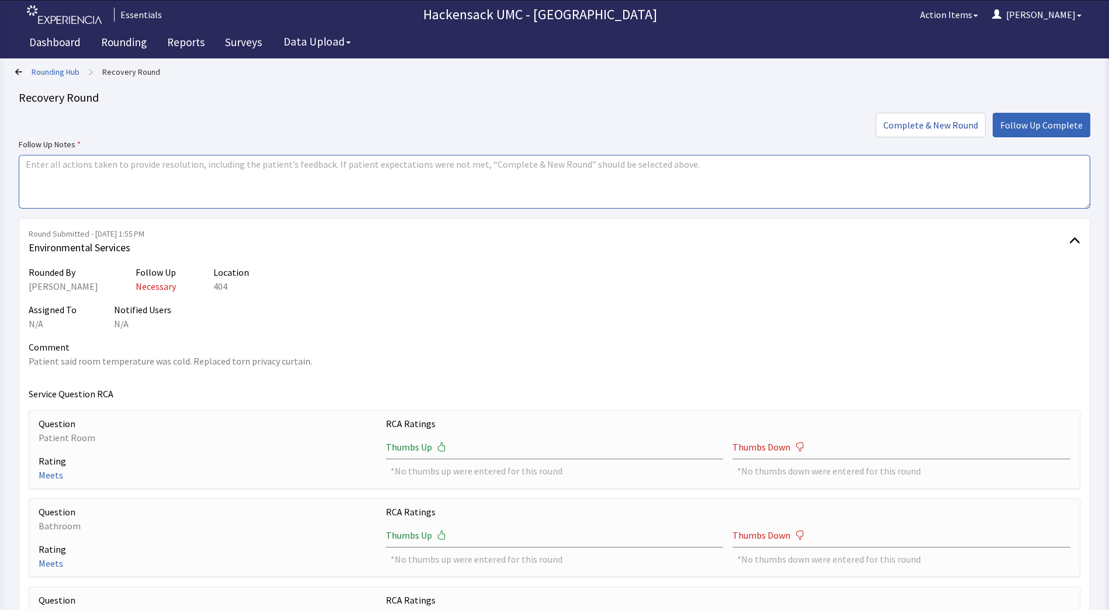
click at [406, 178] on textarea at bounding box center [554, 182] width 1071 height 54
type textarea "Put work order into plant ops about the room being cold. Replaced the torn priv…"
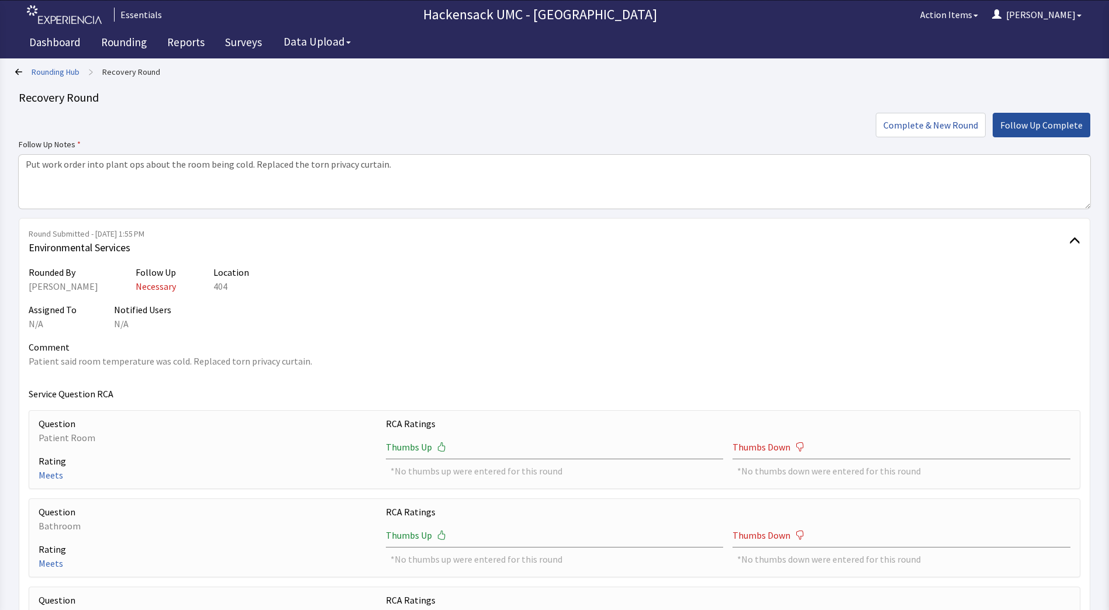
click at [1048, 126] on span "Follow Up Complete" at bounding box center [1041, 125] width 82 height 14
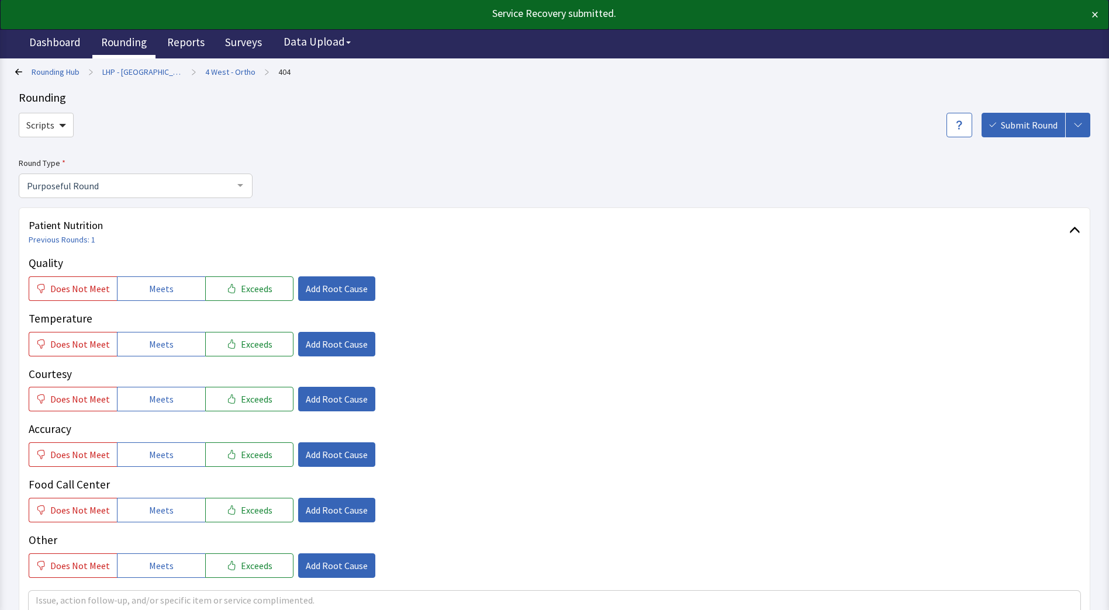
click at [106, 40] on link "Rounding" at bounding box center [123, 43] width 63 height 29
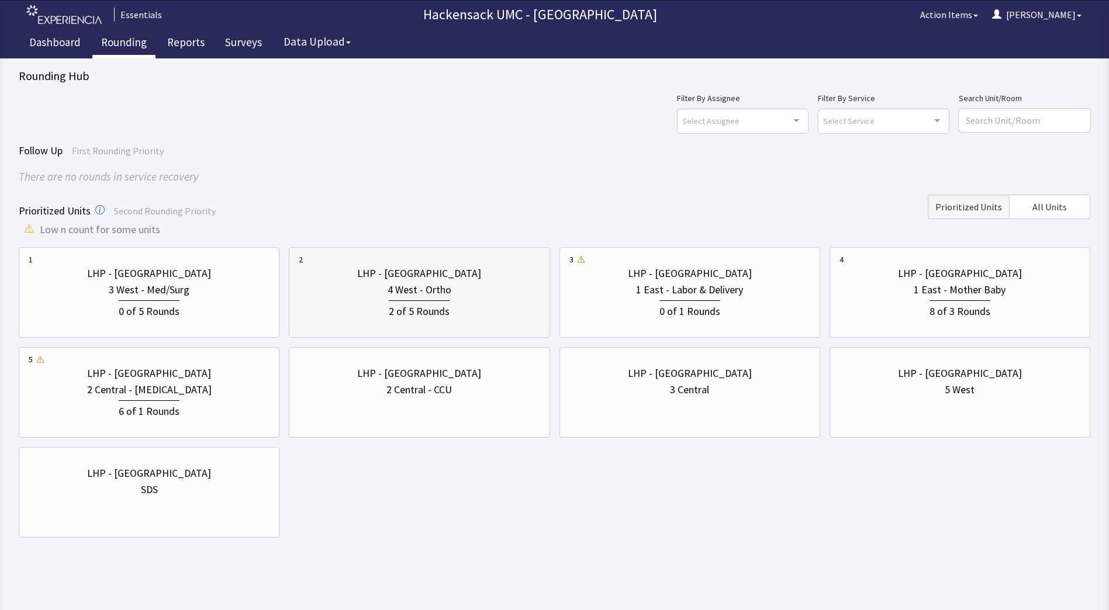
click at [368, 337] on div "2 LHP - Pascack Valley 4 West - Ortho 2 of 5 Rounds" at bounding box center [419, 292] width 261 height 91
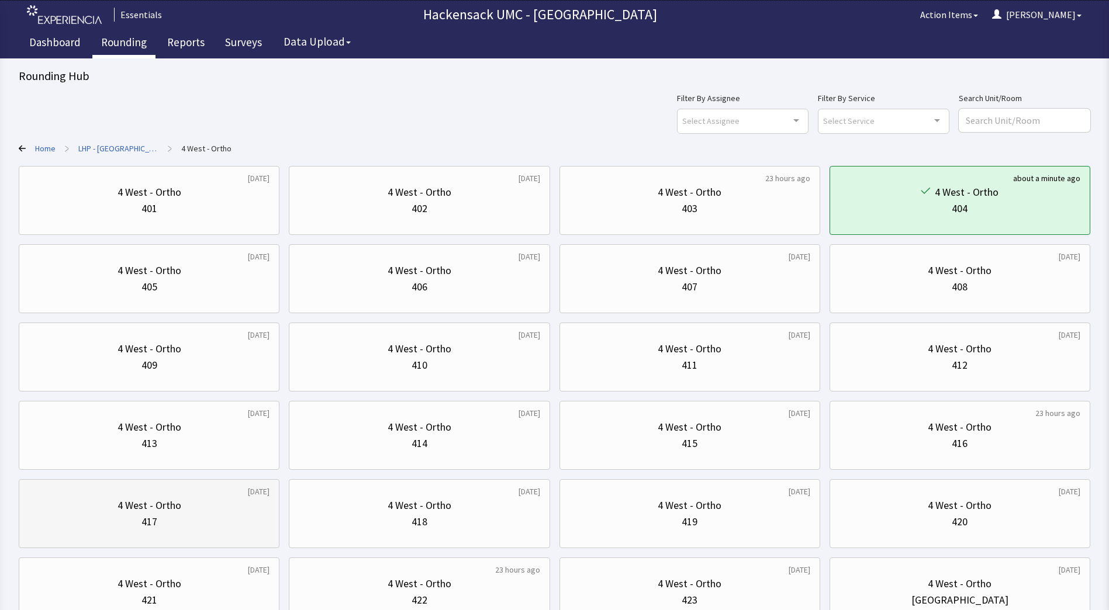
click at [184, 523] on div "417" at bounding box center [149, 522] width 241 height 16
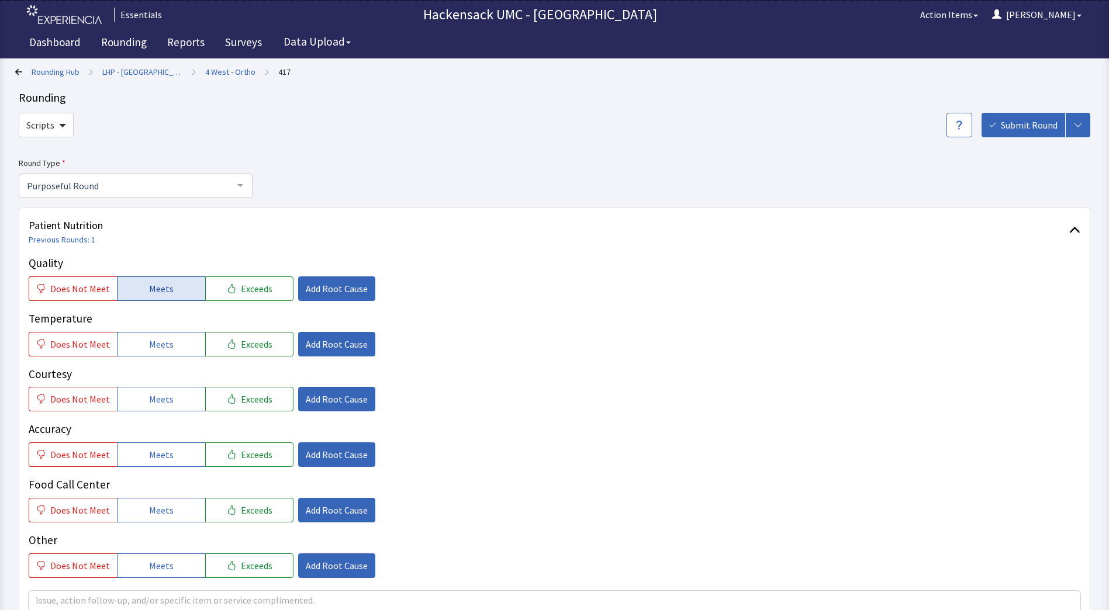
click at [149, 287] on span "Meets" at bounding box center [161, 289] width 25 height 14
click at [144, 344] on button "Meets" at bounding box center [161, 344] width 88 height 25
click at [142, 407] on button "Meets" at bounding box center [161, 399] width 88 height 25
click at [149, 454] on span "Meets" at bounding box center [161, 455] width 25 height 14
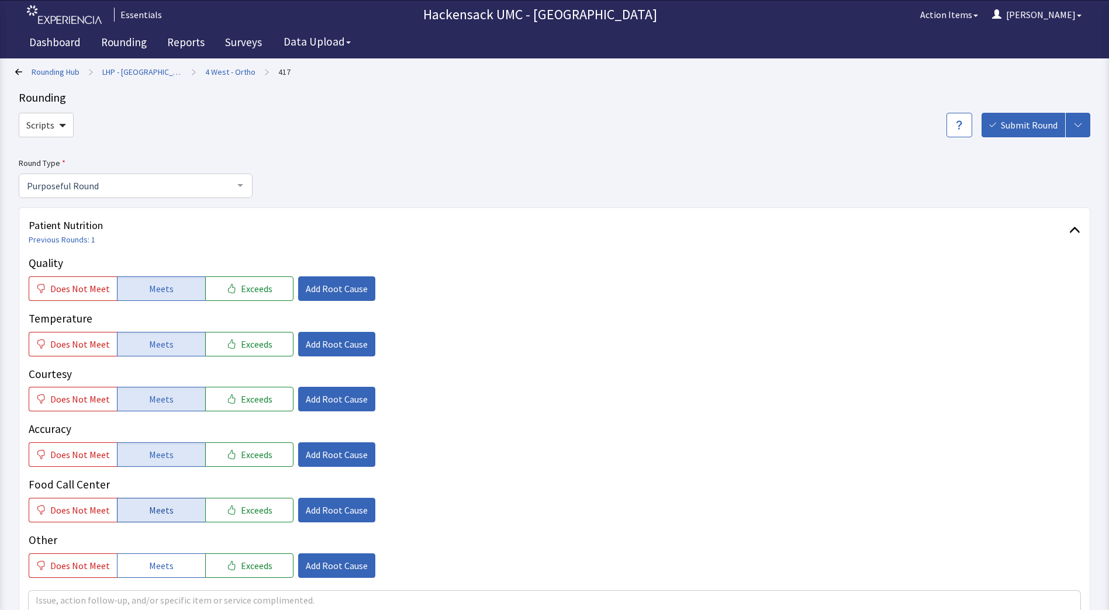
click at [156, 514] on span "Meets" at bounding box center [161, 510] width 25 height 14
click at [157, 568] on span "Meets" at bounding box center [161, 566] width 25 height 14
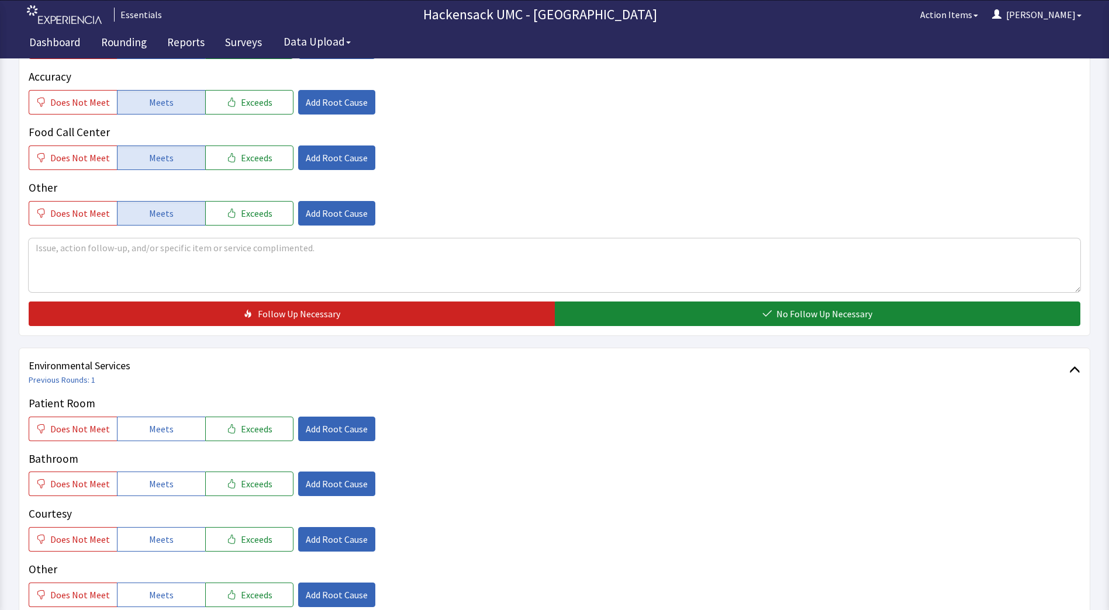
scroll to position [380, 0]
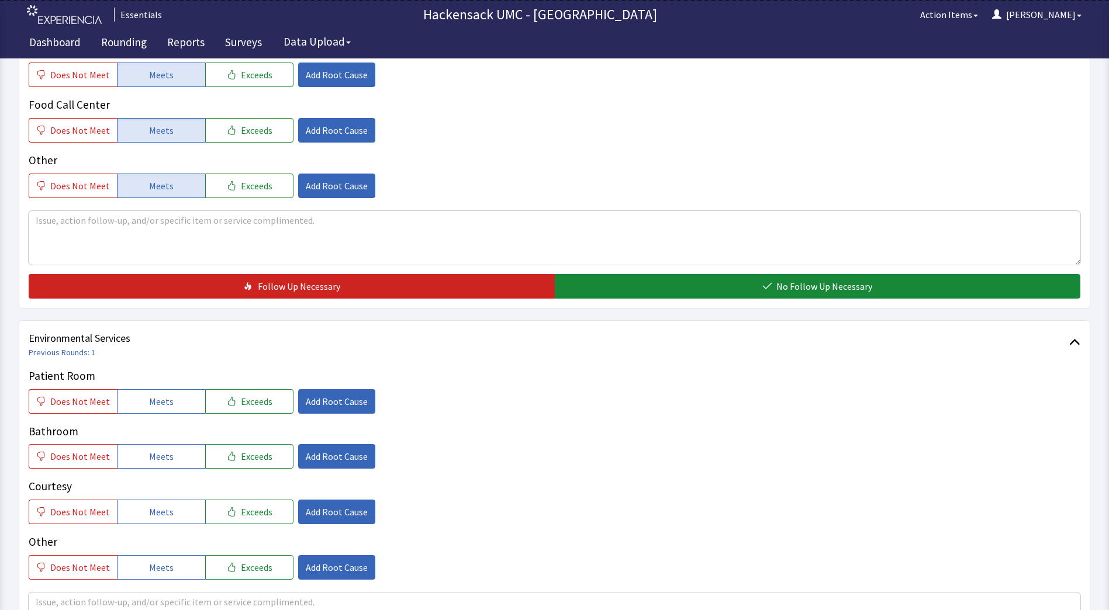
click at [885, 299] on div "Patient Nutrition Previous Rounds: 1 Quality Does Not Meet Meets Exceeds Add Ro…" at bounding box center [554, 68] width 1071 height 481
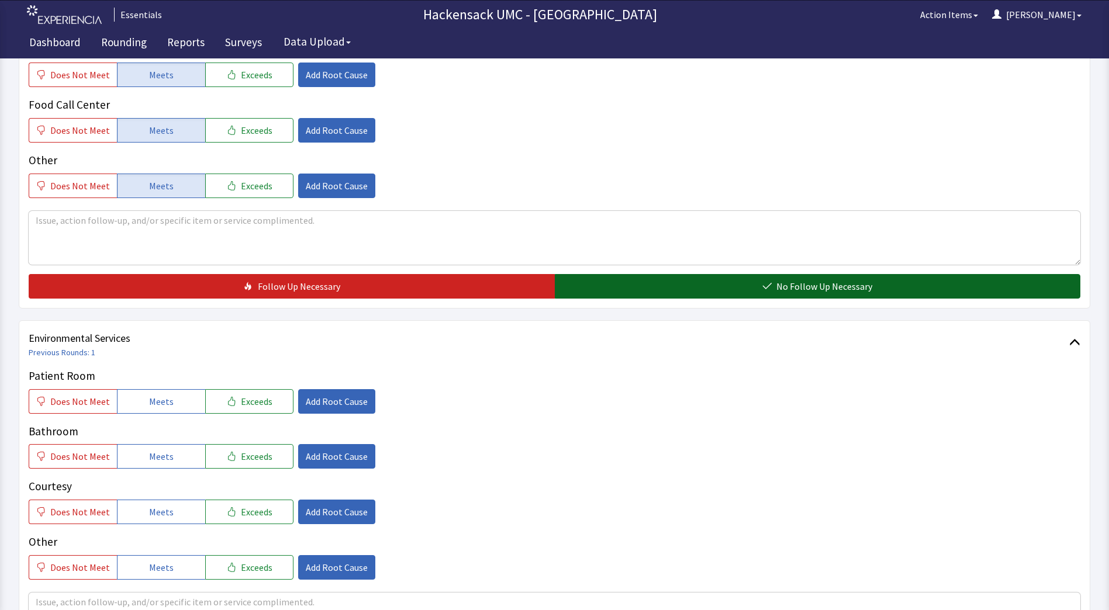
click at [890, 289] on button "No Follow Up Necessary" at bounding box center [818, 286] width 526 height 25
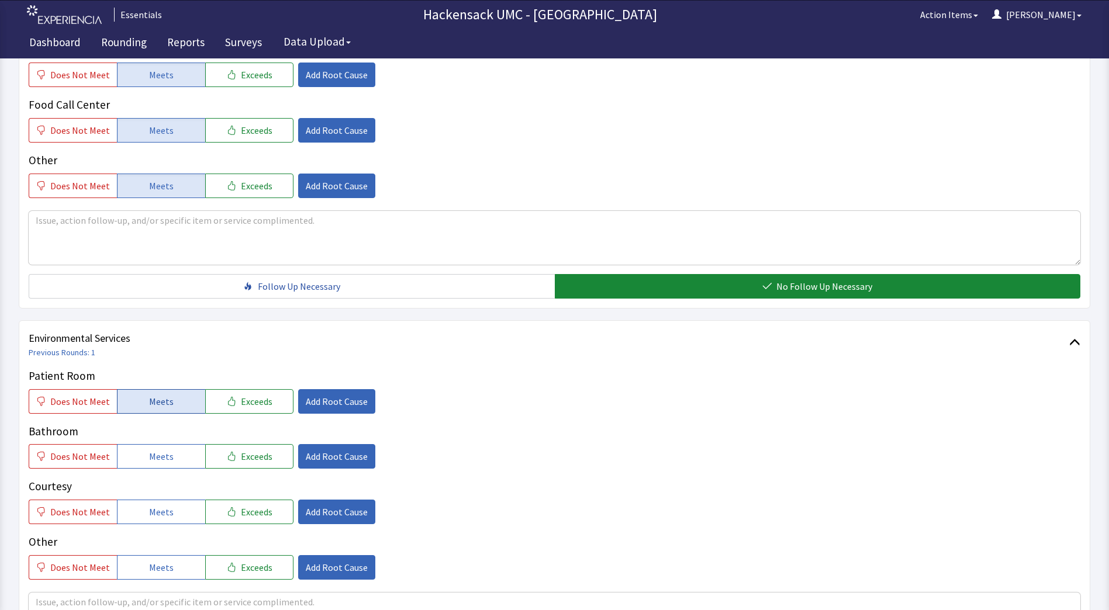
click at [185, 411] on button "Meets" at bounding box center [161, 401] width 88 height 25
click at [171, 452] on button "Meets" at bounding box center [161, 456] width 88 height 25
click at [163, 520] on button "Meets" at bounding box center [161, 512] width 88 height 25
click at [163, 574] on span "Meets" at bounding box center [161, 568] width 25 height 14
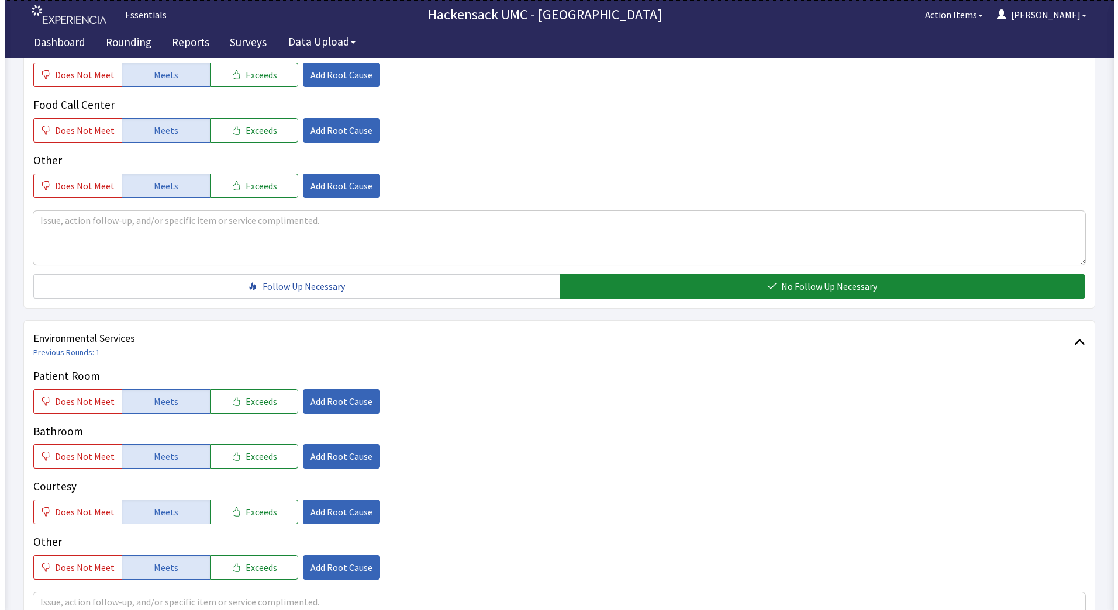
scroll to position [573, 0]
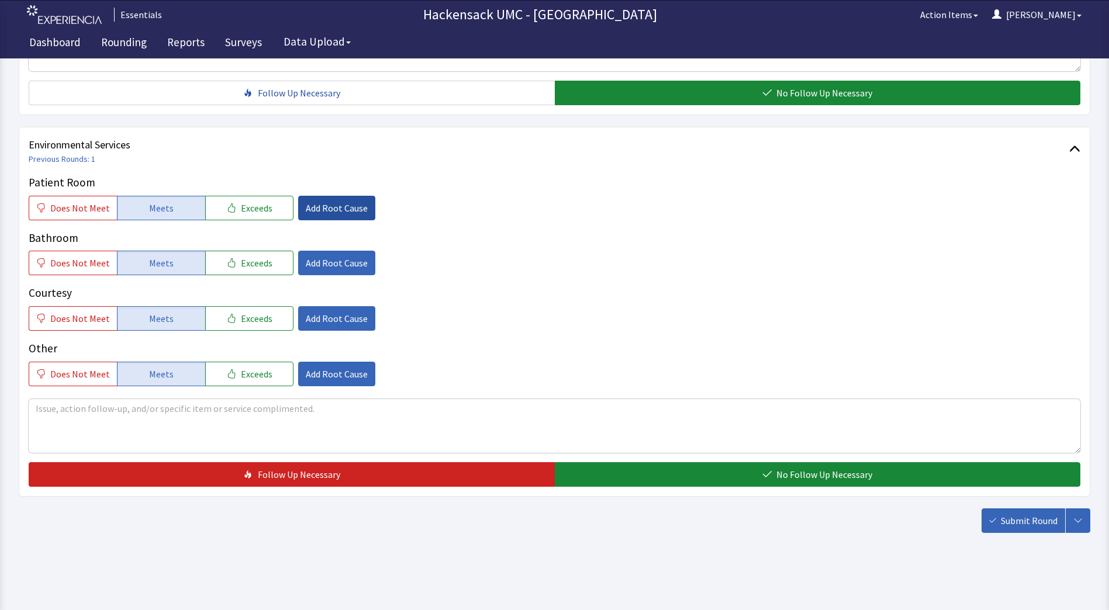
click at [310, 215] on button "Add Root Cause" at bounding box center [336, 208] width 77 height 25
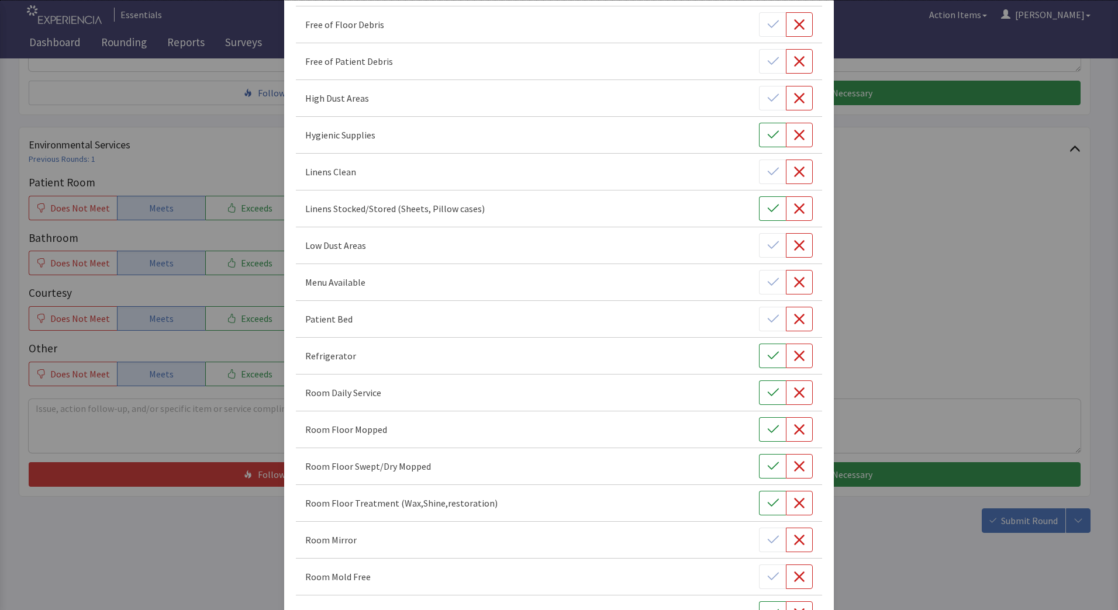
scroll to position [161, 0]
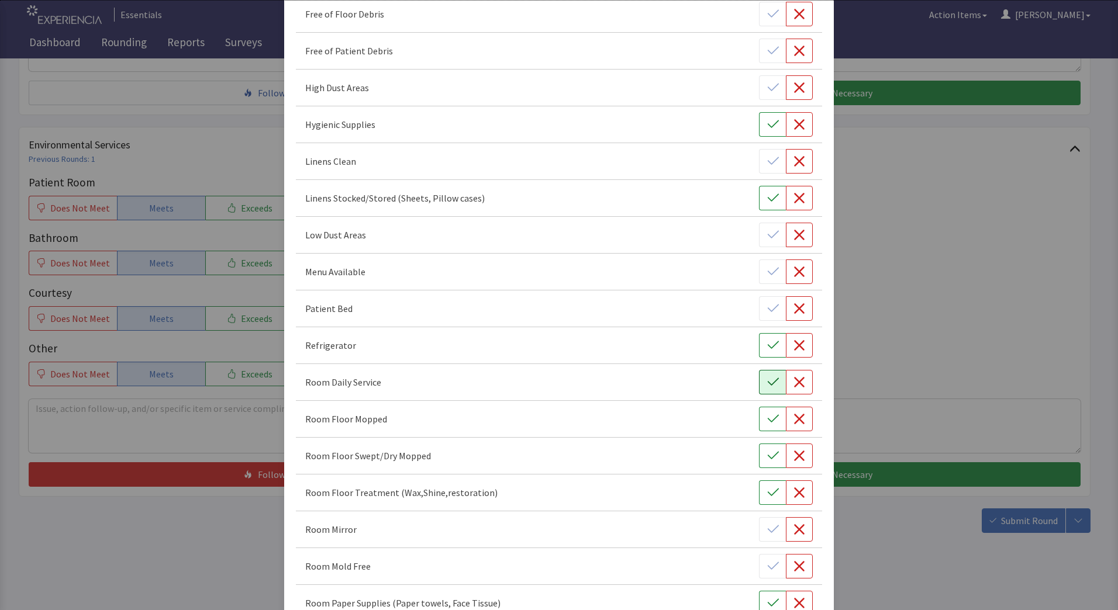
click at [767, 385] on icon "button" at bounding box center [773, 382] width 12 height 12
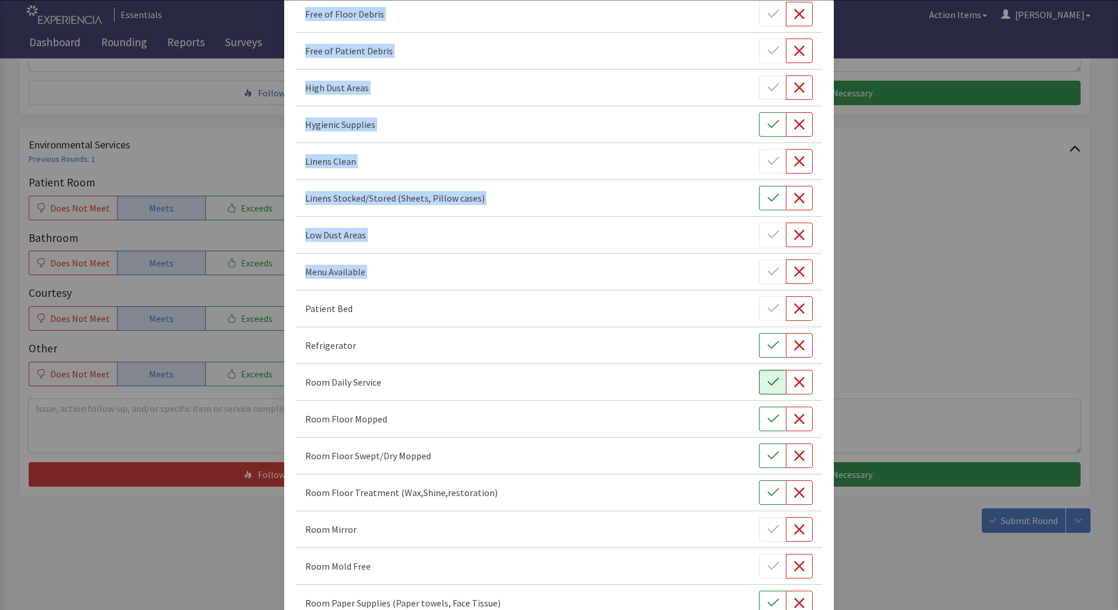
drag, startPoint x: 1107, startPoint y: 260, endPoint x: 1118, endPoint y: 306, distance: 47.4
click at [1108, 306] on html "Essentials Hackensack UMC - LHP Pascack Hospital Action Items Jason Menu Menu E…" at bounding box center [559, 19] width 1118 height 1184
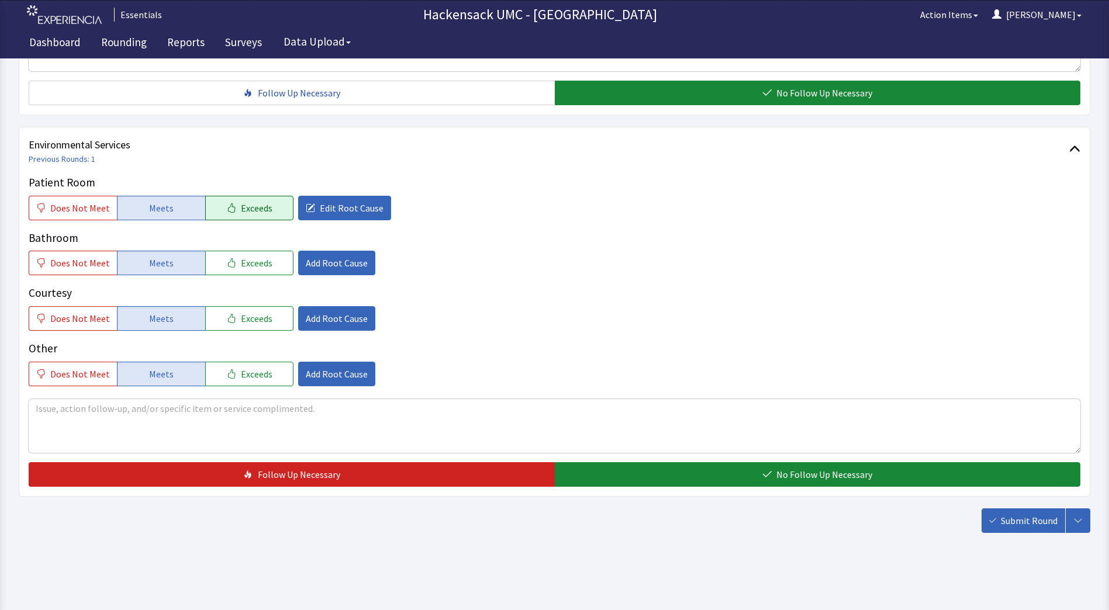
click at [251, 212] on span "Exceeds" at bounding box center [257, 208] width 32 height 14
click at [316, 370] on span "Add Root Cause" at bounding box center [337, 374] width 62 height 14
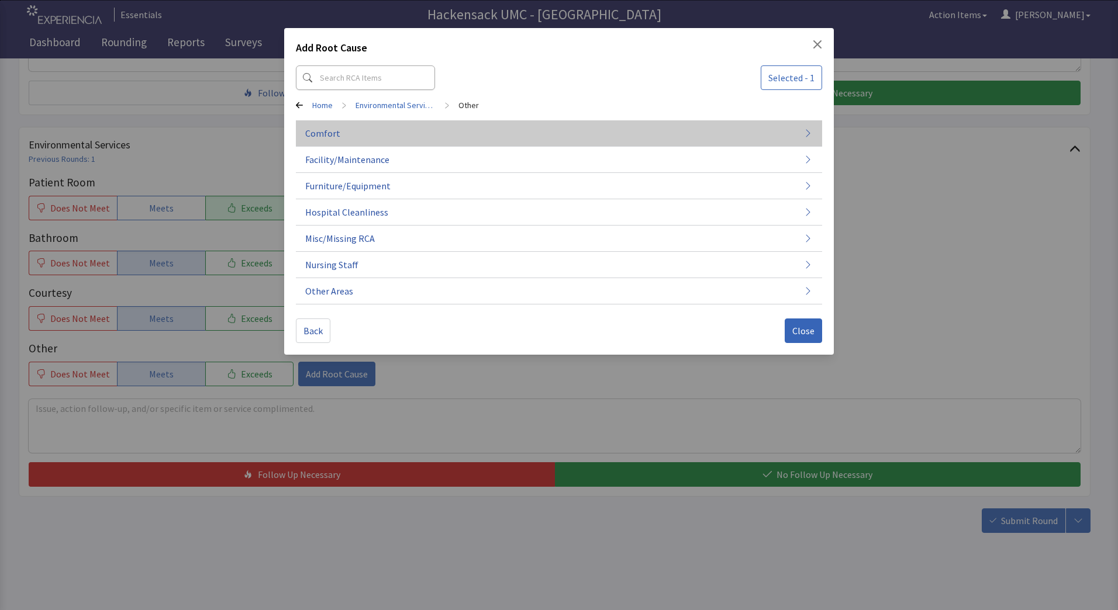
click at [335, 135] on span "Comfort" at bounding box center [322, 133] width 35 height 14
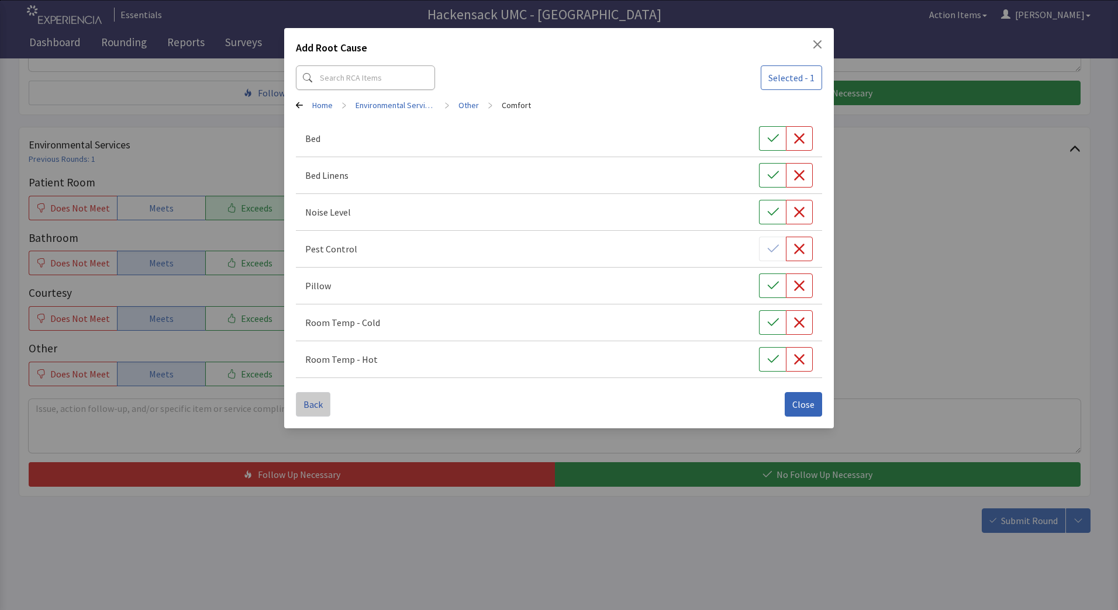
click at [318, 406] on span "Back" at bounding box center [312, 404] width 19 height 14
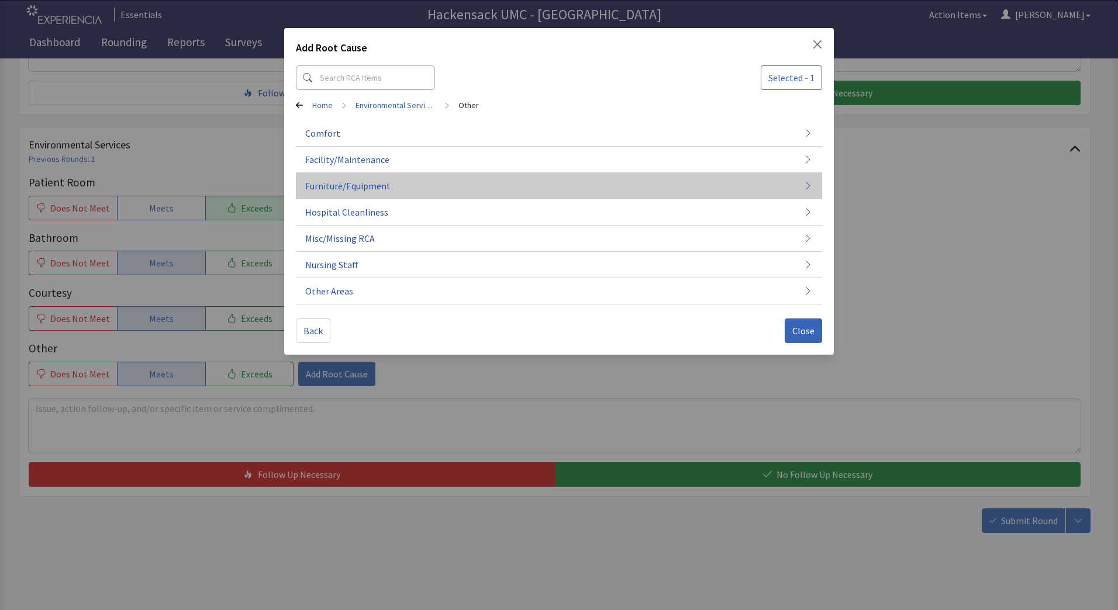
click at [397, 186] on button "Furniture/Equipment" at bounding box center [559, 186] width 526 height 26
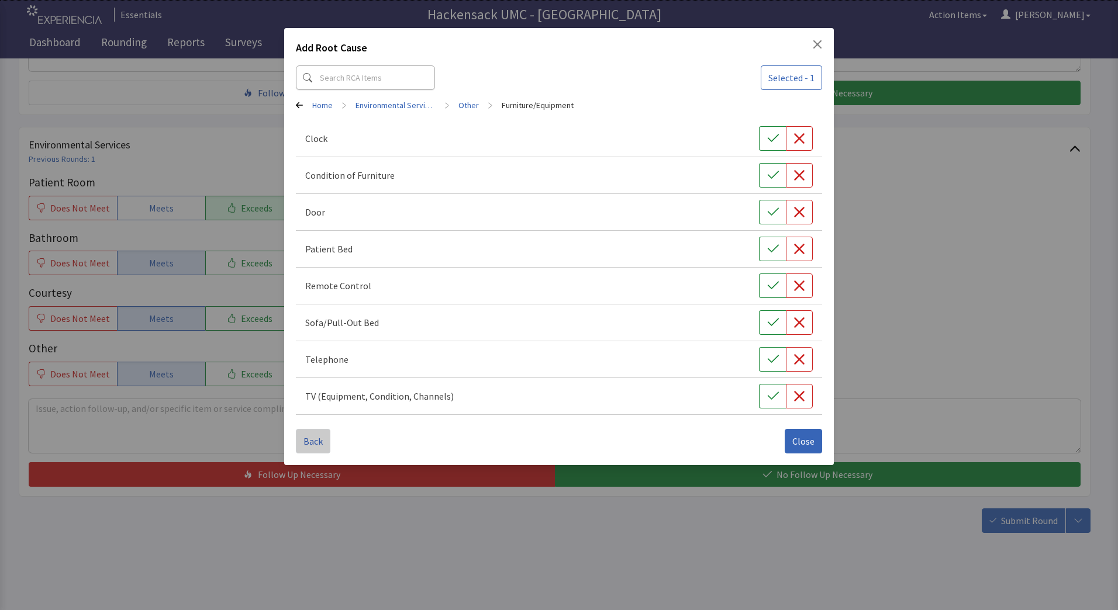
click at [312, 444] on span "Back" at bounding box center [312, 441] width 19 height 14
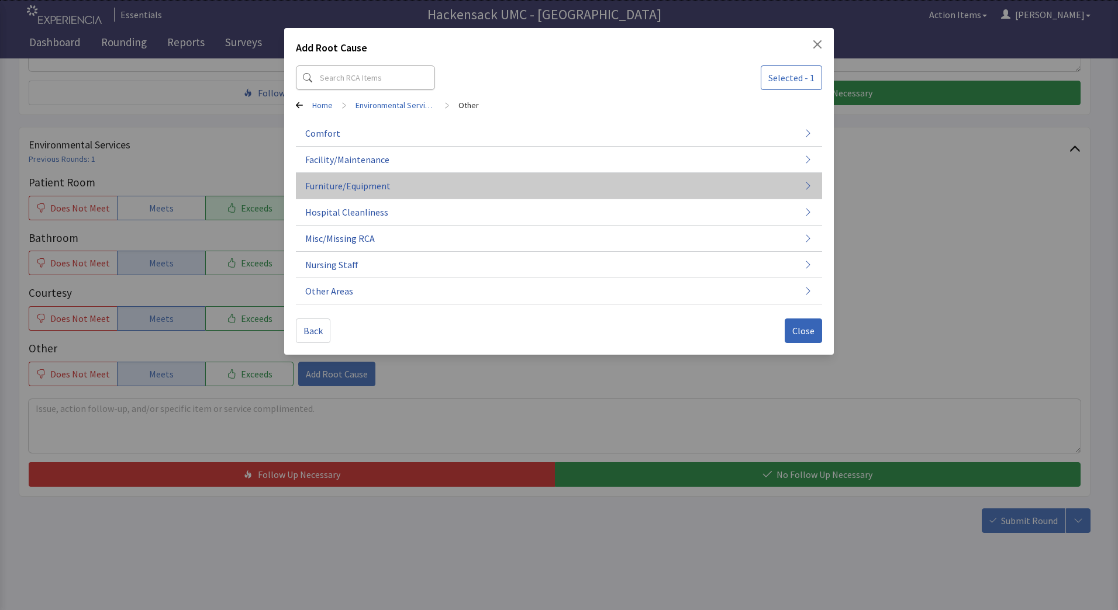
click at [413, 186] on button "Furniture/Equipment" at bounding box center [559, 186] width 526 height 26
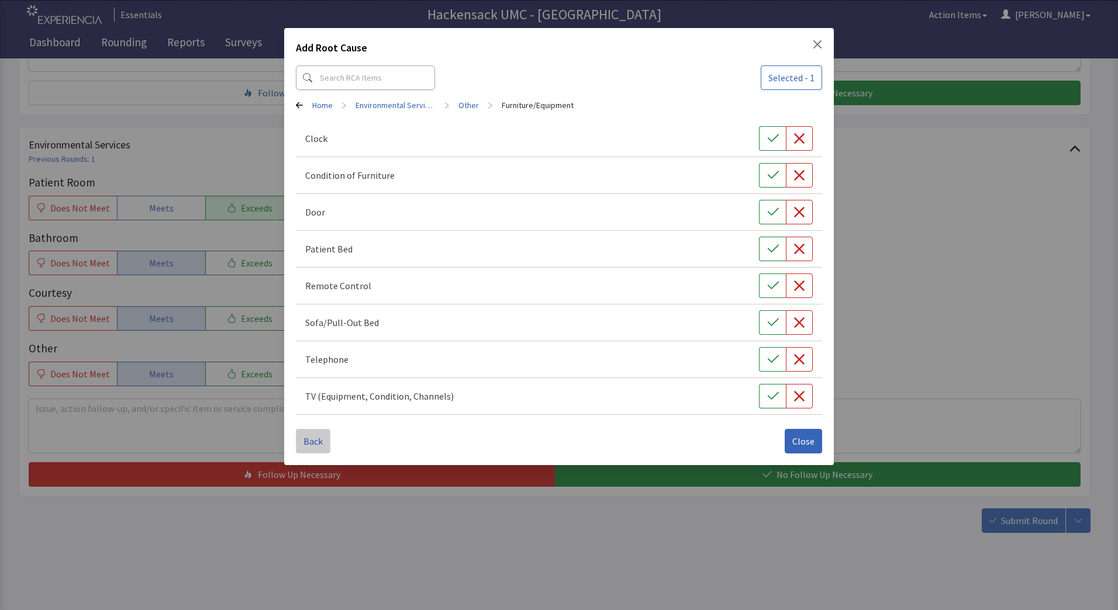
click at [312, 448] on span "Back" at bounding box center [312, 441] width 19 height 14
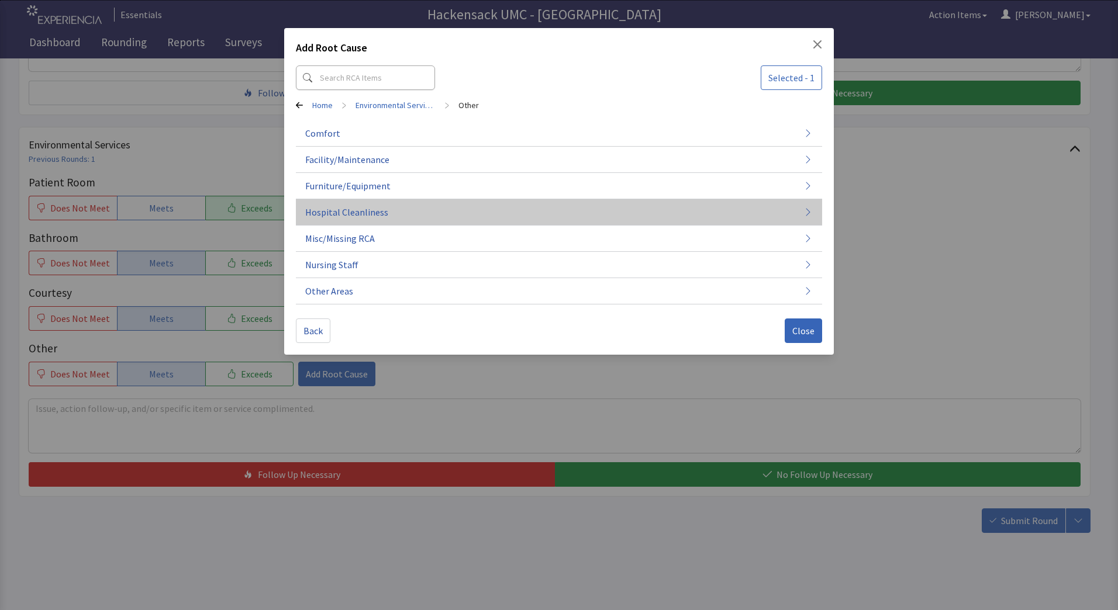
click at [401, 215] on button "Hospital Cleanliness" at bounding box center [559, 212] width 526 height 26
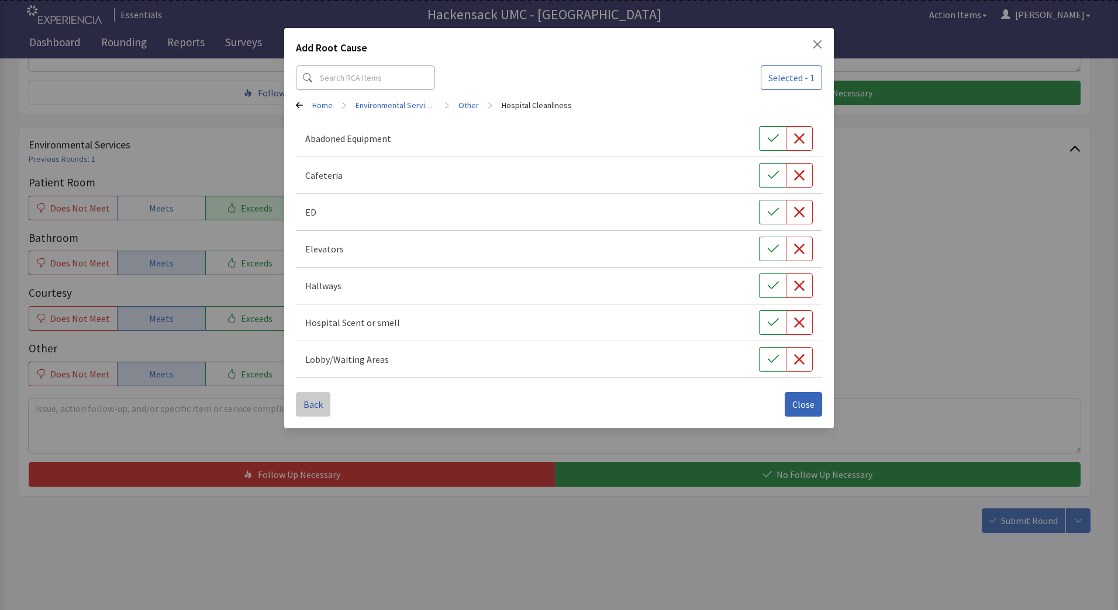
click at [310, 410] on span "Back" at bounding box center [312, 404] width 19 height 14
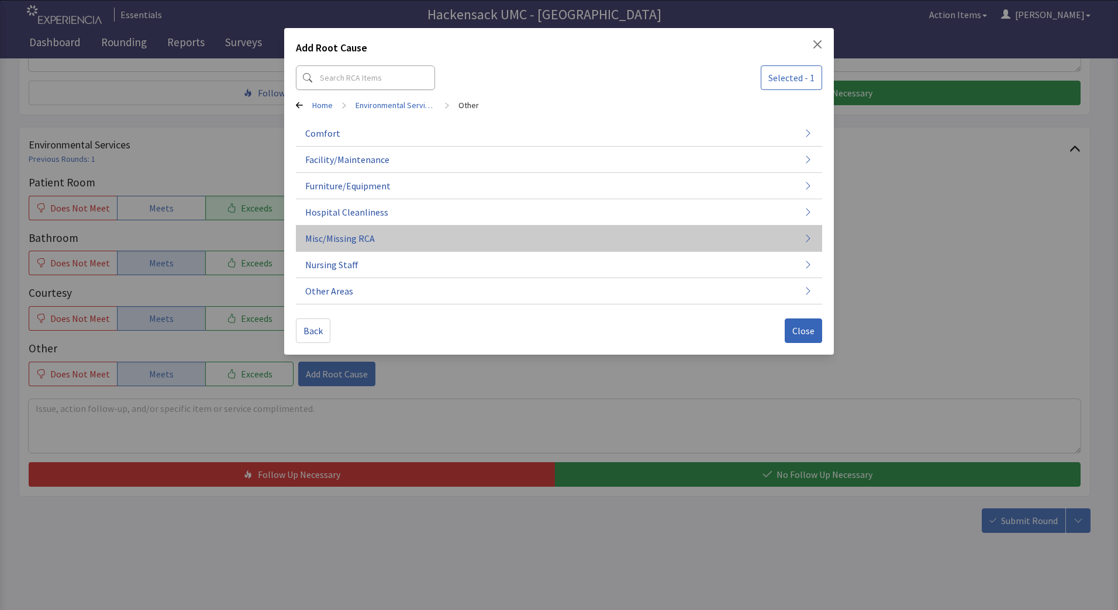
click at [402, 250] on button "Misc/Missing RCA" at bounding box center [559, 239] width 526 height 26
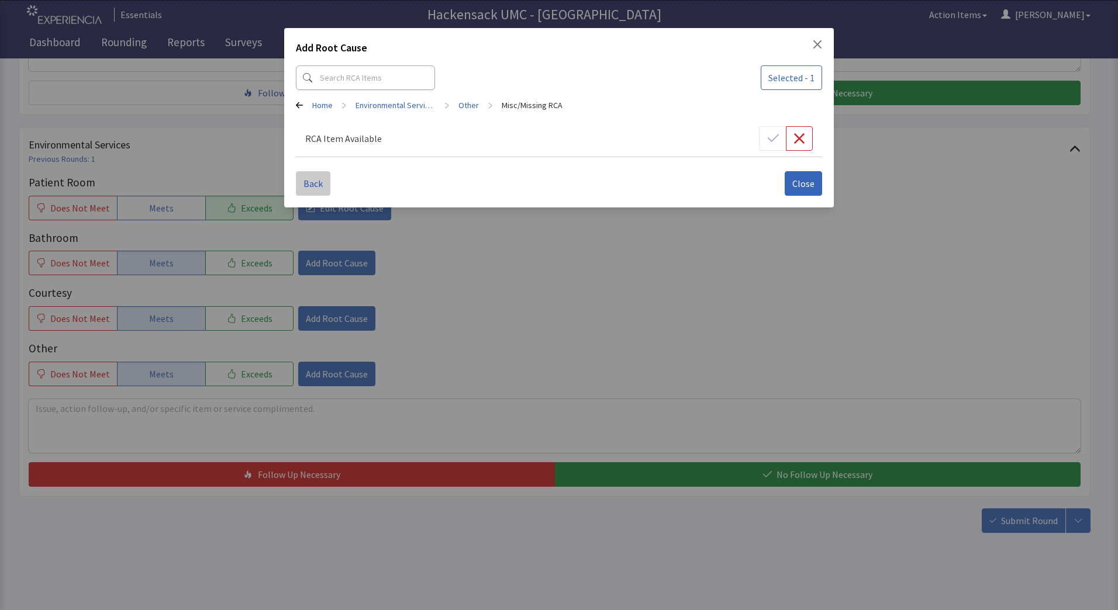
click at [319, 188] on span "Back" at bounding box center [312, 184] width 19 height 14
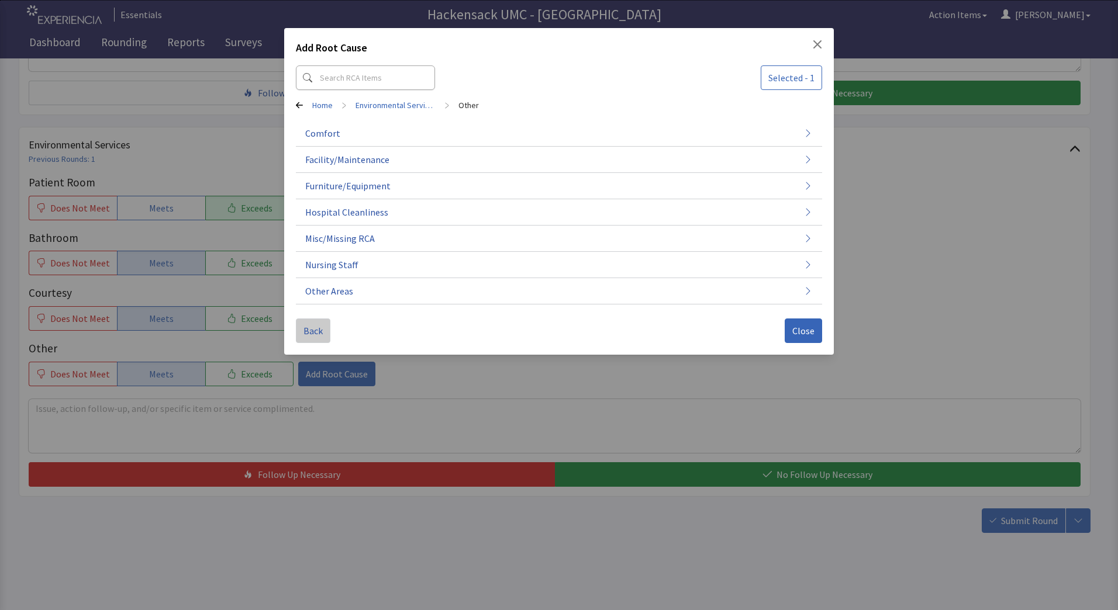
click at [320, 331] on span "Back" at bounding box center [312, 331] width 19 height 14
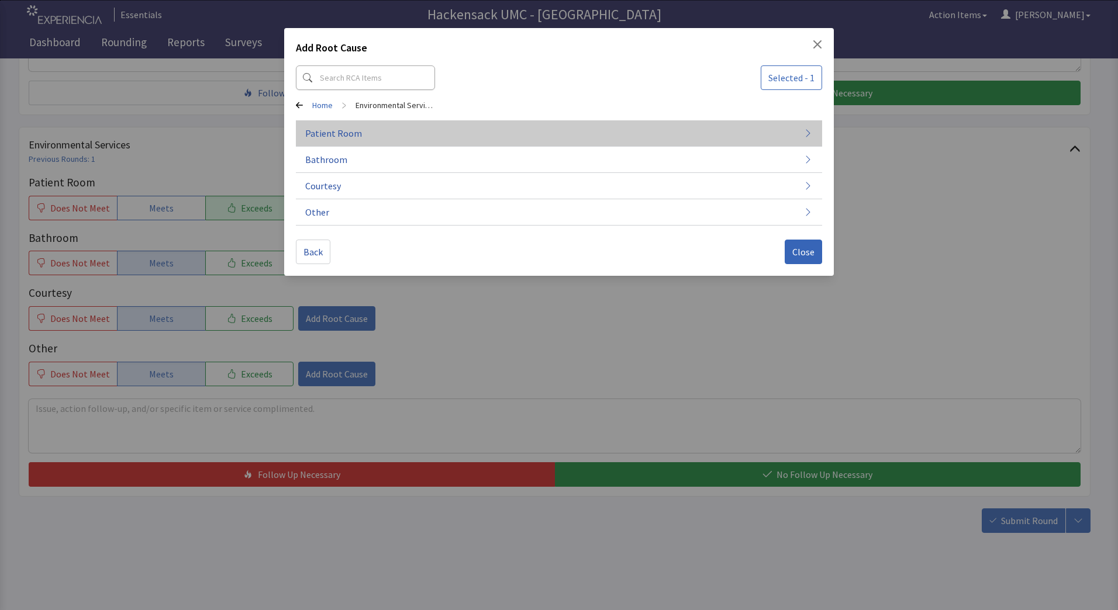
click at [358, 126] on span "Patient Room" at bounding box center [333, 133] width 57 height 14
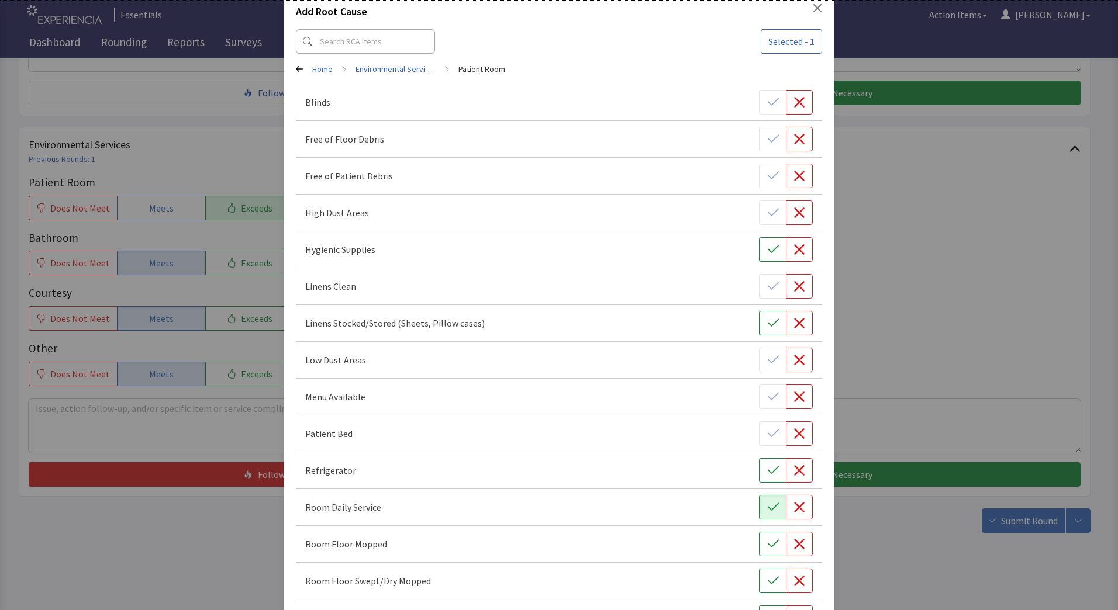
scroll to position [0, 0]
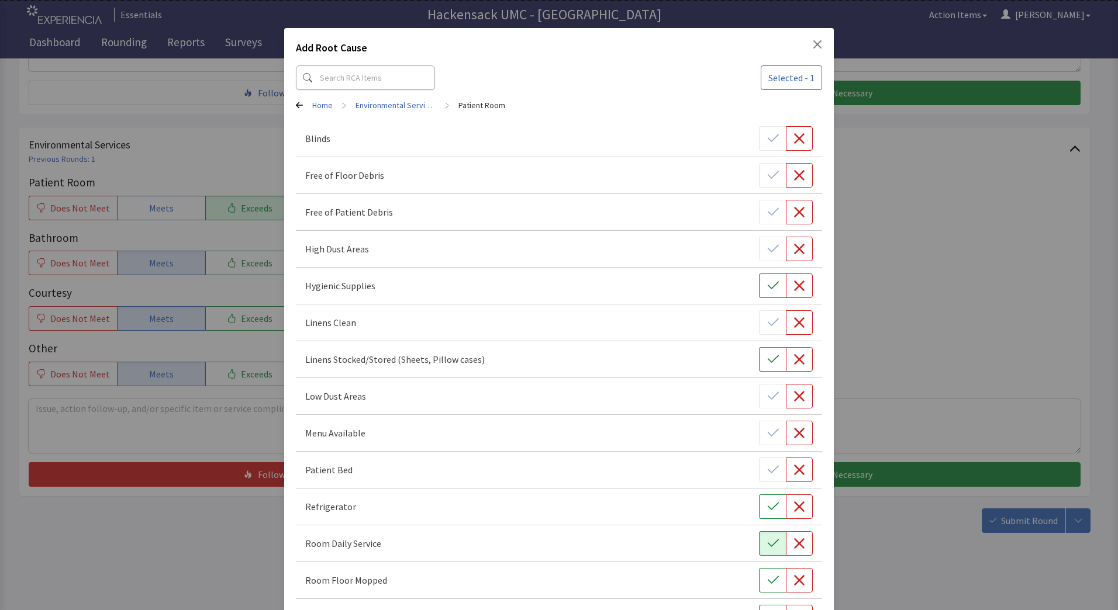
click at [813, 40] on icon "Close" at bounding box center [817, 44] width 9 height 9
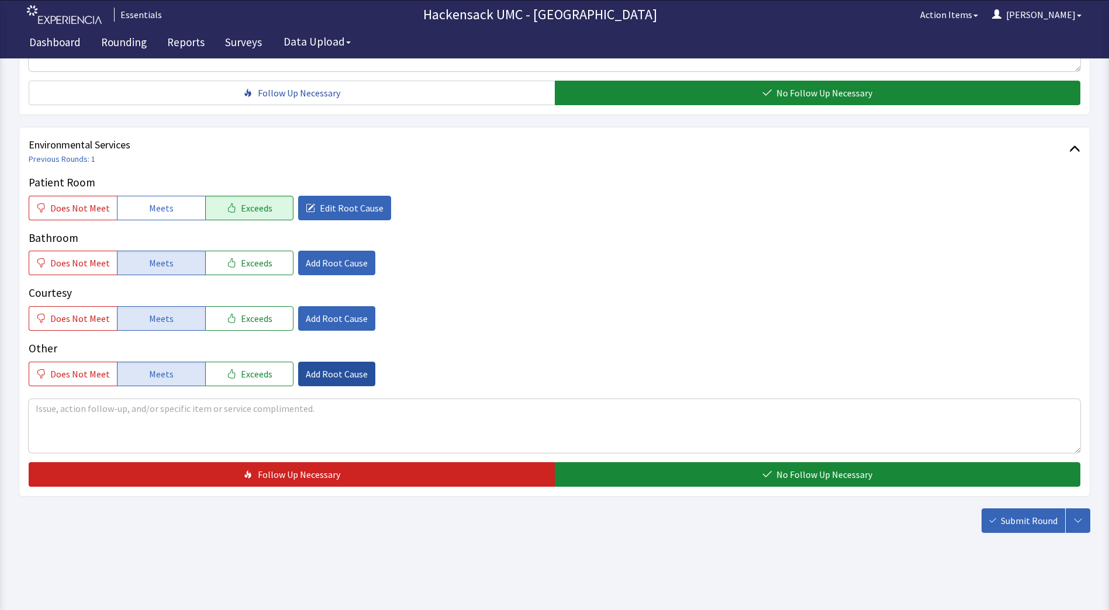
click at [309, 371] on span "Add Root Cause" at bounding box center [337, 374] width 62 height 14
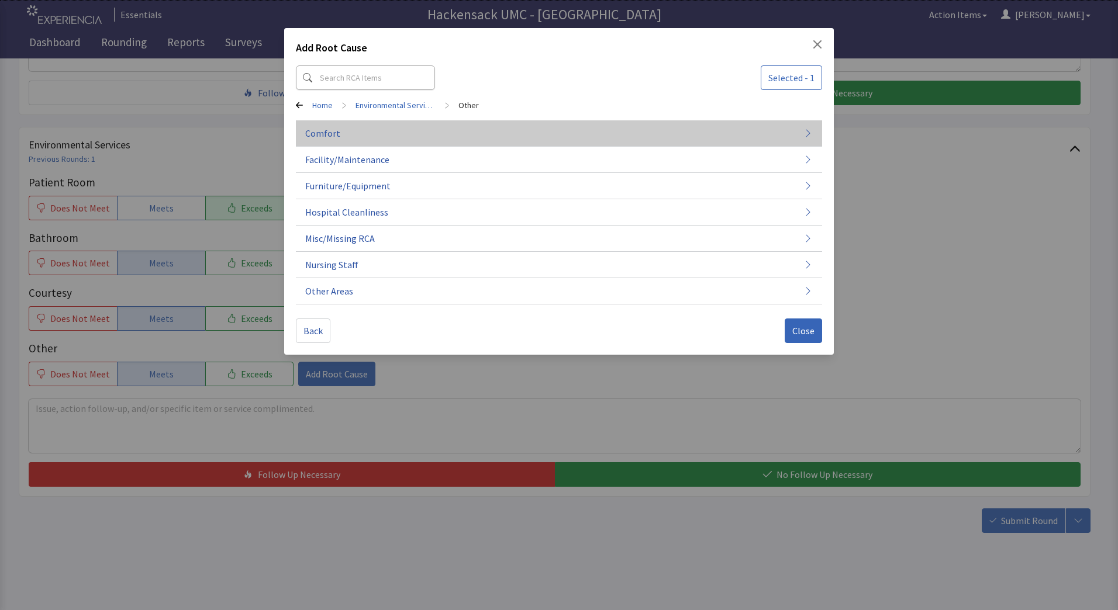
click at [330, 131] on span "Comfort" at bounding box center [322, 133] width 35 height 14
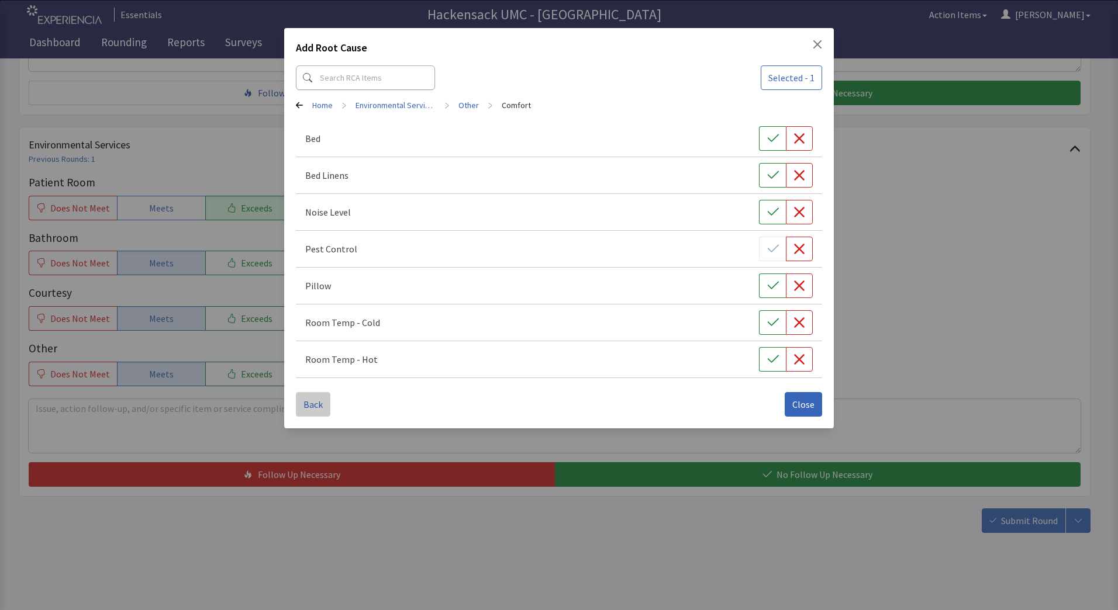
click at [306, 402] on span "Back" at bounding box center [312, 404] width 19 height 14
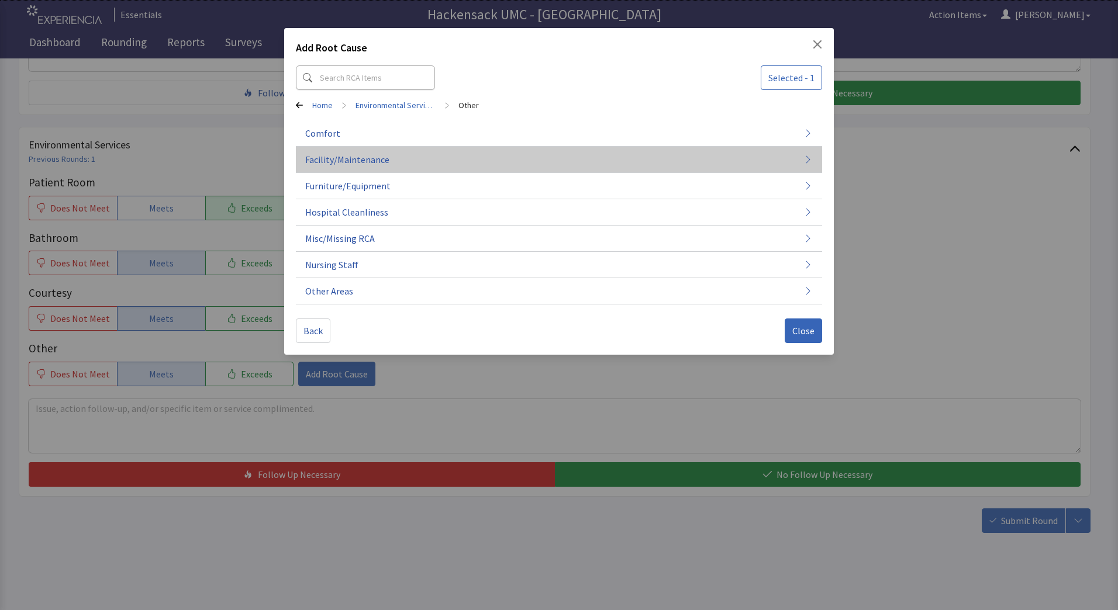
click at [399, 160] on button "Facility/Maintenance" at bounding box center [559, 160] width 526 height 26
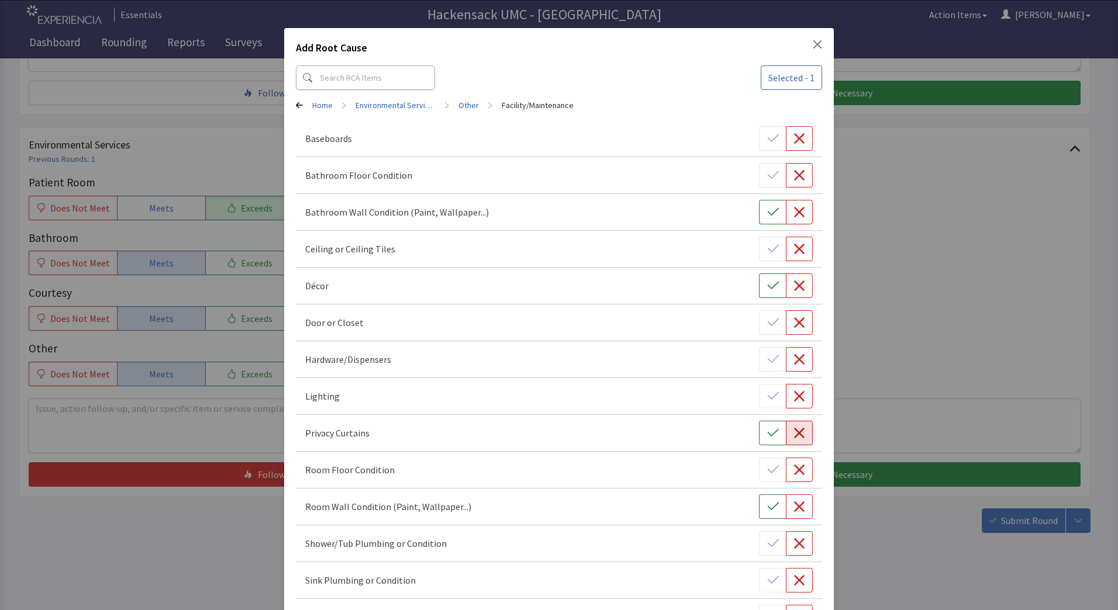
click at [796, 433] on icon "button" at bounding box center [799, 433] width 12 height 12
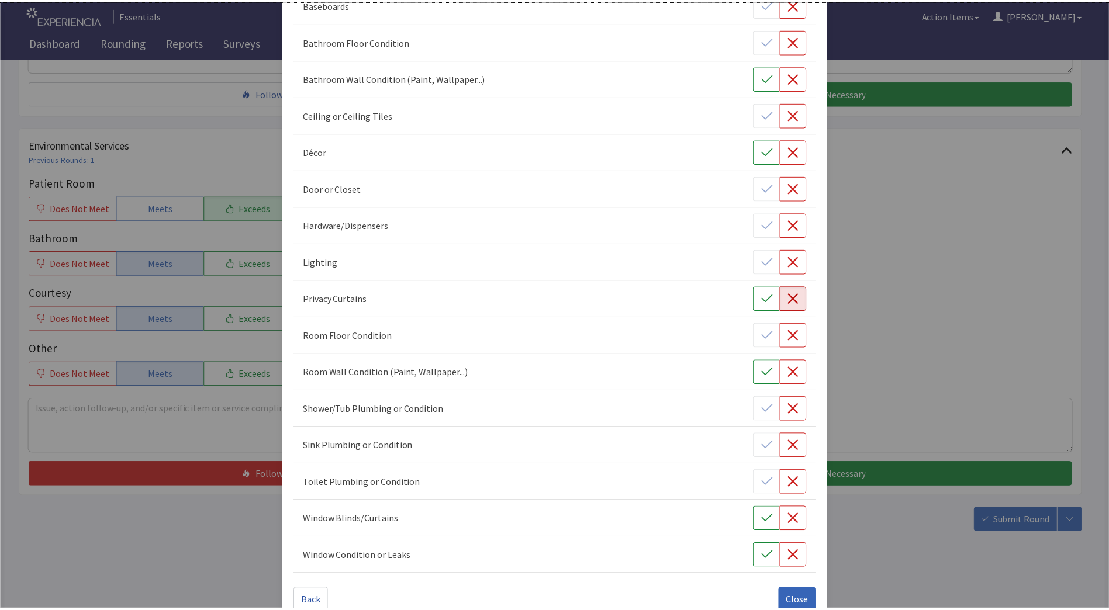
scroll to position [159, 0]
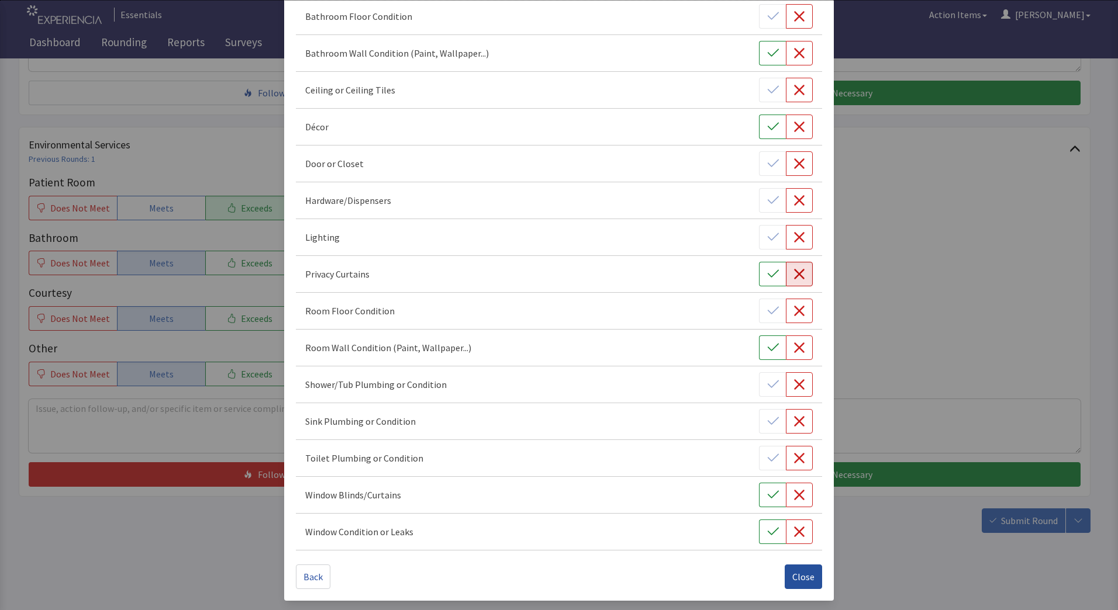
click at [792, 576] on span "Close" at bounding box center [803, 577] width 22 height 14
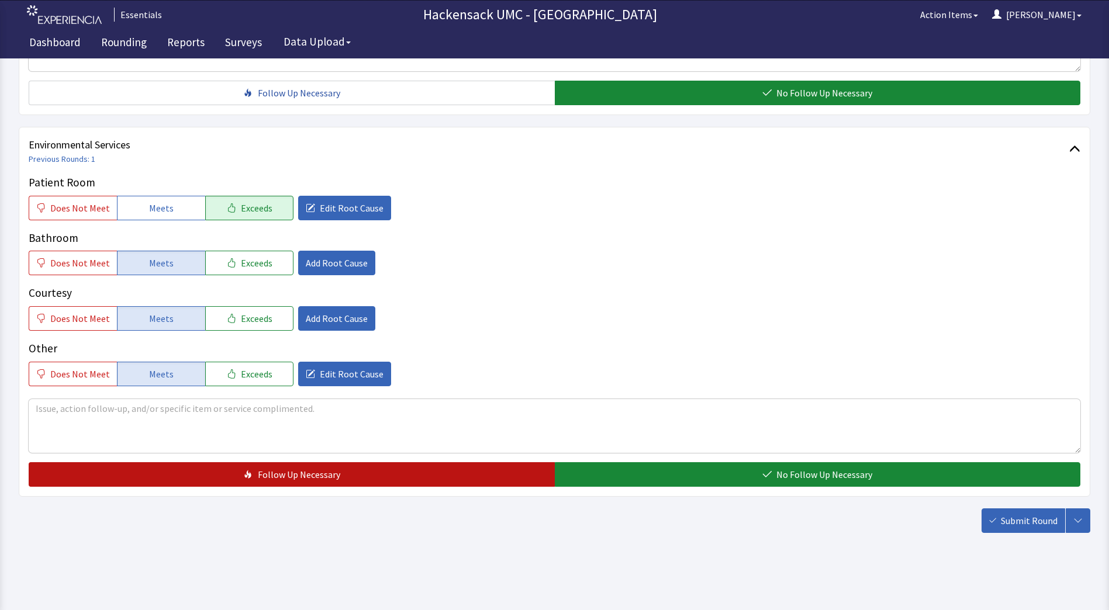
click at [461, 482] on button "Follow Up Necessary" at bounding box center [292, 474] width 526 height 25
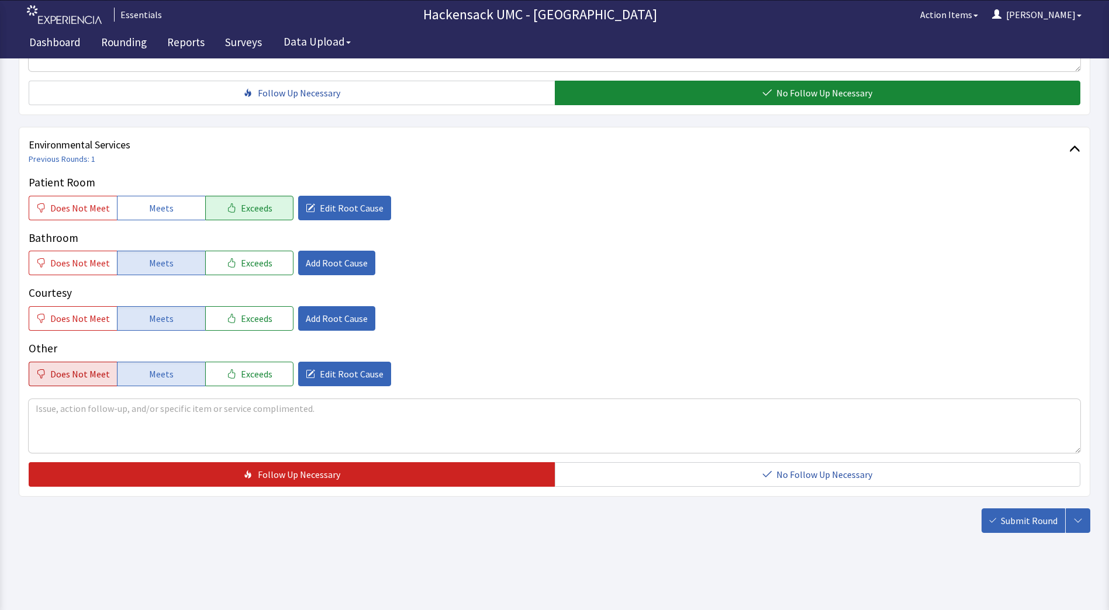
click at [87, 371] on span "Does Not Meet" at bounding box center [80, 374] width 60 height 14
click at [165, 261] on span "Meets" at bounding box center [161, 263] width 25 height 14
click at [166, 314] on span "Meets" at bounding box center [161, 319] width 25 height 14
click at [176, 265] on button "Meets" at bounding box center [161, 263] width 88 height 25
click at [168, 319] on button "Meets" at bounding box center [161, 318] width 88 height 25
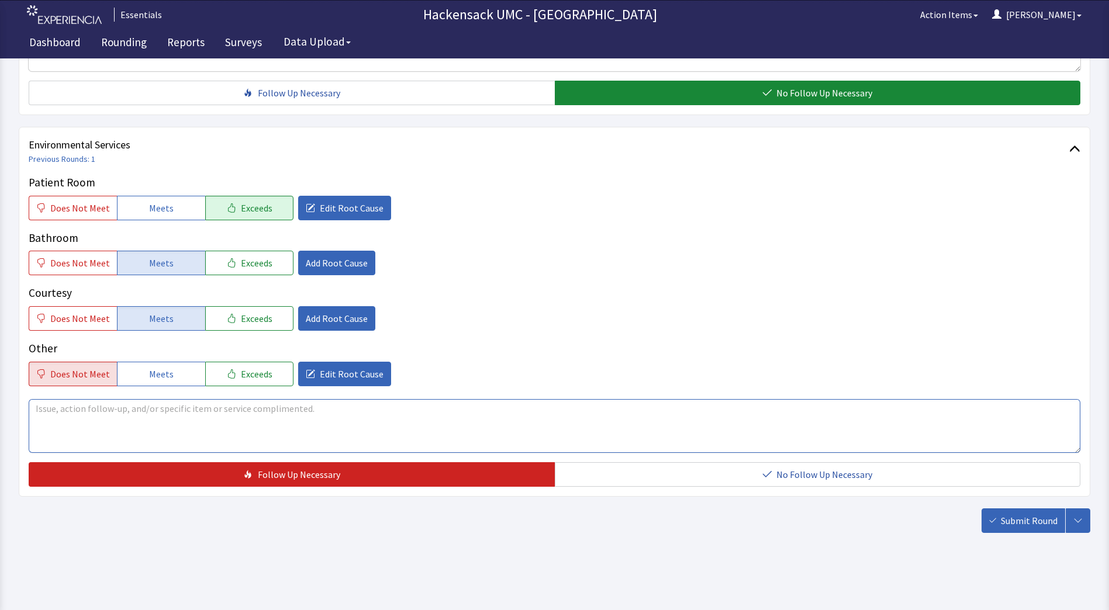
click at [172, 423] on textarea at bounding box center [555, 426] width 1052 height 54
type textarea "Privacy curtain is torn."
click at [1030, 524] on span "Submit Round" at bounding box center [1029, 521] width 57 height 14
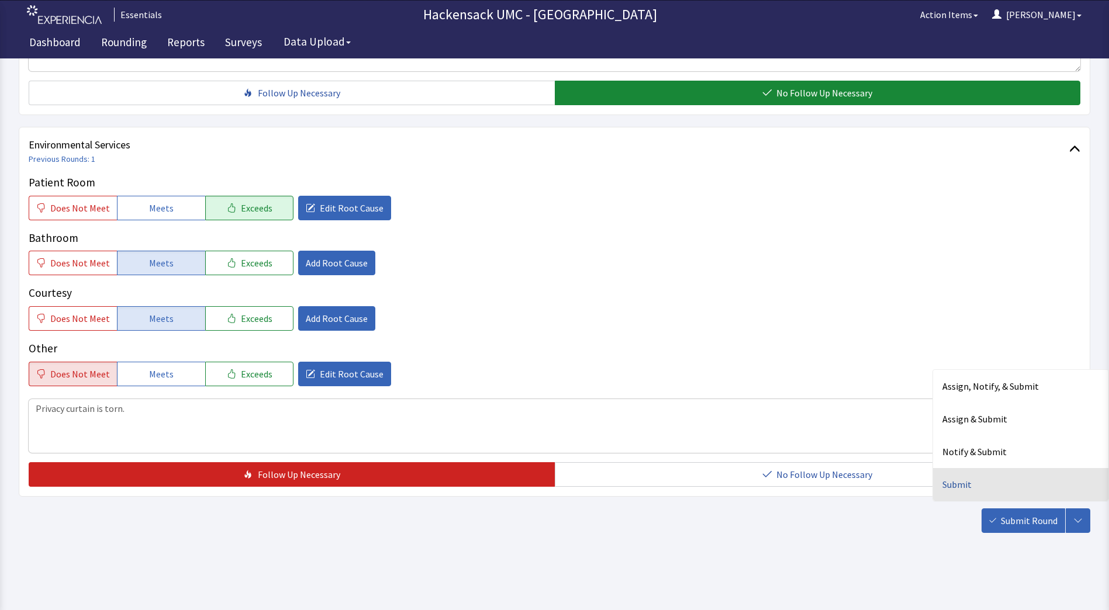
click at [978, 492] on div "Submit" at bounding box center [1020, 484] width 175 height 33
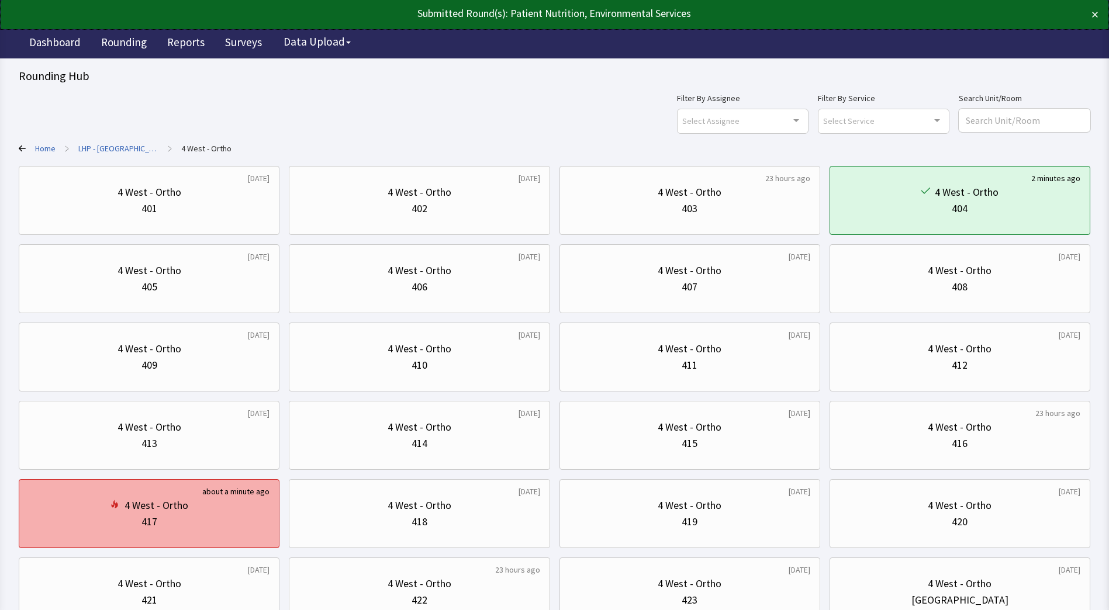
click at [179, 520] on div "417" at bounding box center [149, 522] width 241 height 16
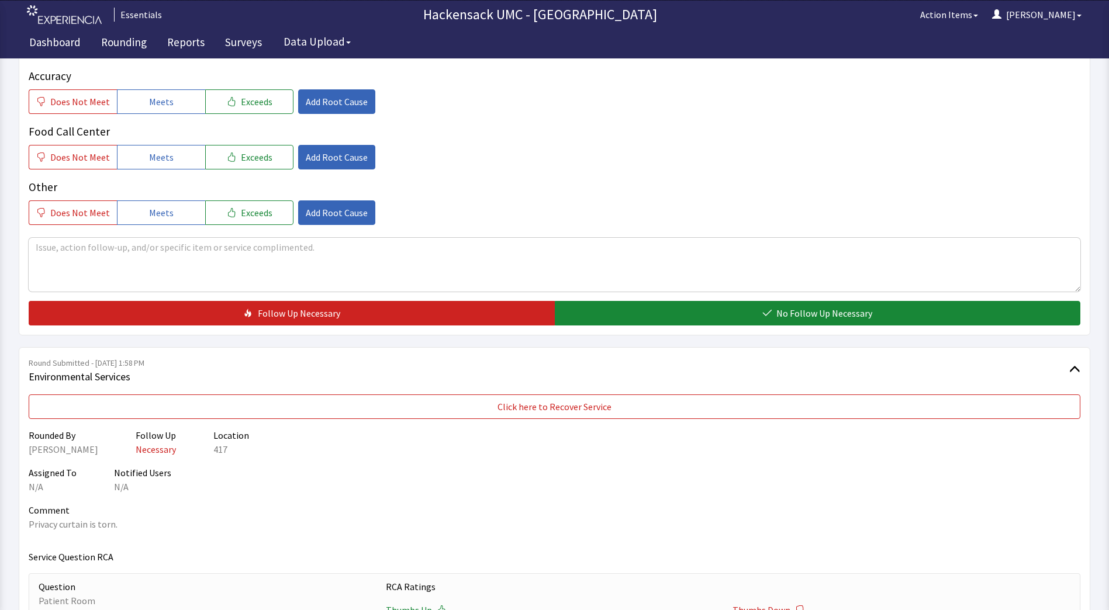
scroll to position [402, 0]
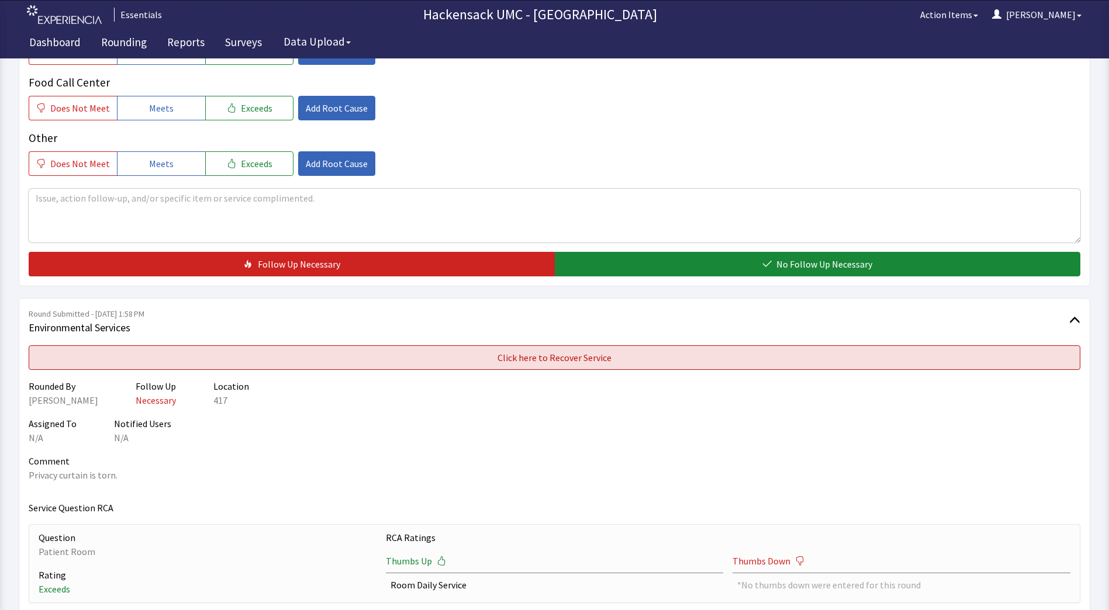
click at [727, 360] on button "Click here to Recover Service" at bounding box center [555, 357] width 1052 height 25
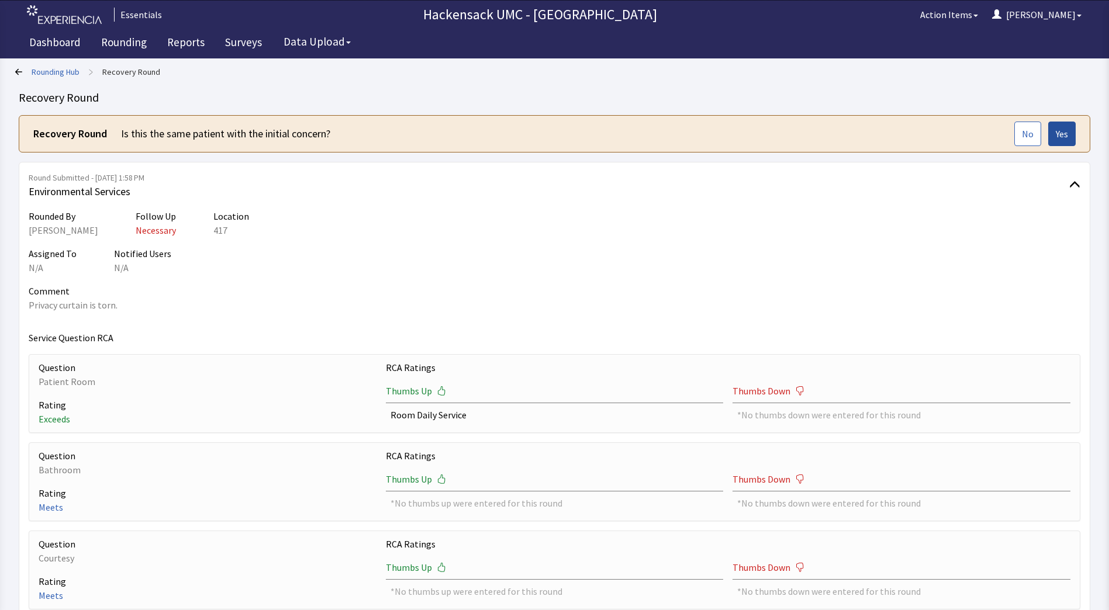
click at [1056, 136] on span "Yes" at bounding box center [1062, 134] width 12 height 14
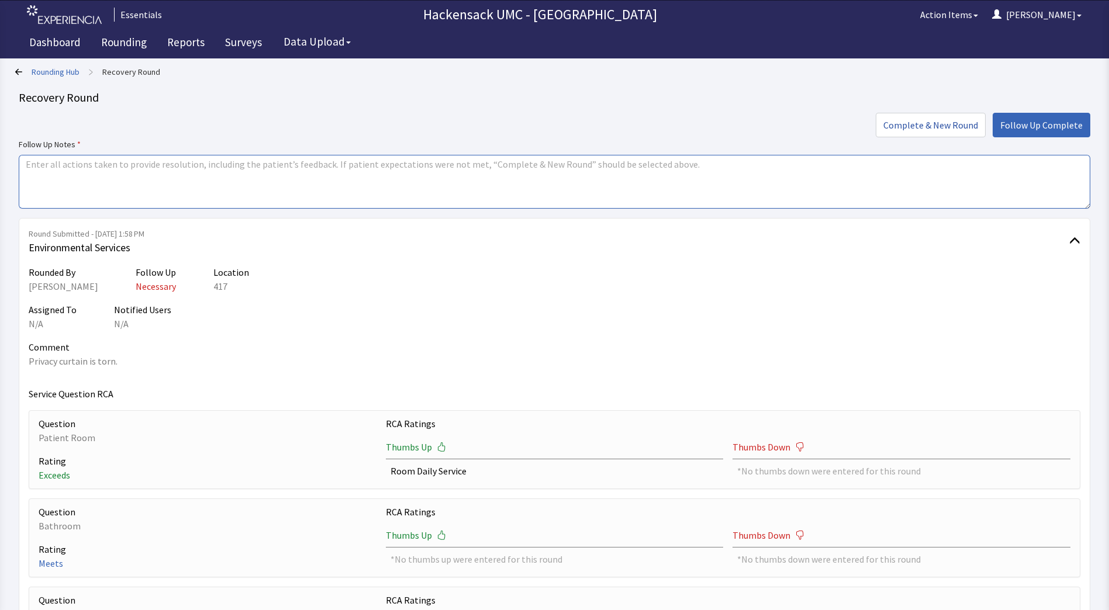
click at [589, 178] on textarea at bounding box center [554, 182] width 1071 height 54
type textarea "Replaced torn privacy curtain"
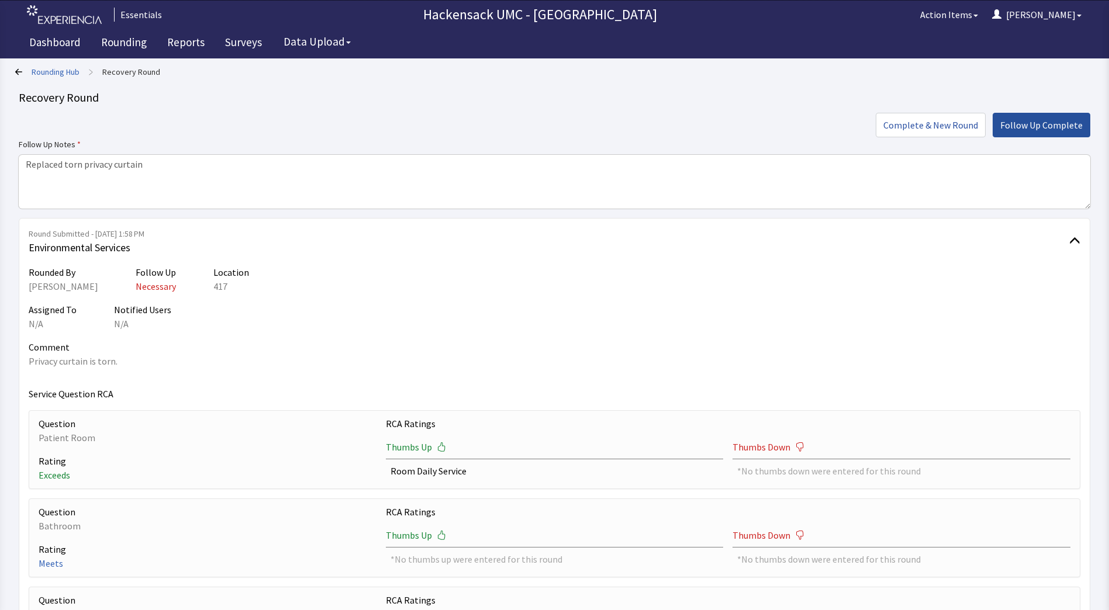
click at [1050, 120] on span "Follow Up Complete" at bounding box center [1041, 125] width 82 height 14
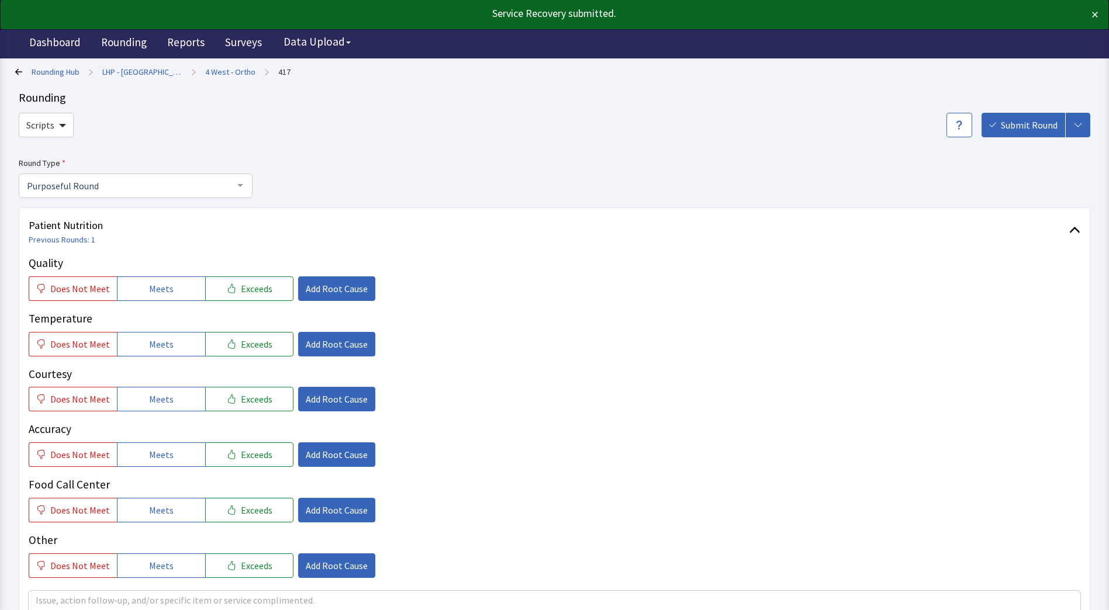
drag, startPoint x: 196, startPoint y: 514, endPoint x: 89, endPoint y: 345, distance: 200.4
click at [87, 374] on div "Quality Does Not Meet Meets Exceeds Add Root Cause Temperature Does Not Meet Me…" at bounding box center [555, 416] width 1052 height 323
click at [55, 40] on link "Dashboard" at bounding box center [54, 43] width 69 height 29
